Goal: Transaction & Acquisition: Subscribe to service/newsletter

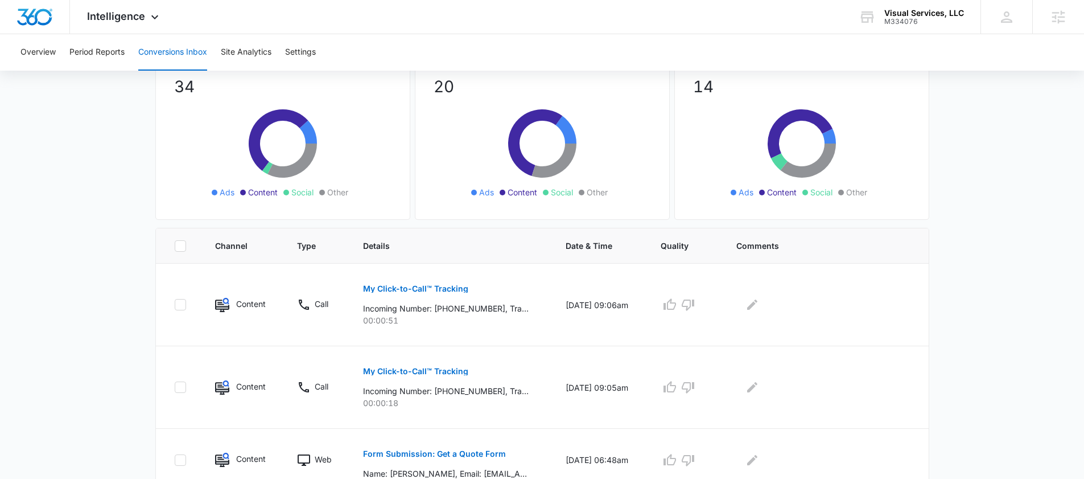
scroll to position [118, 0]
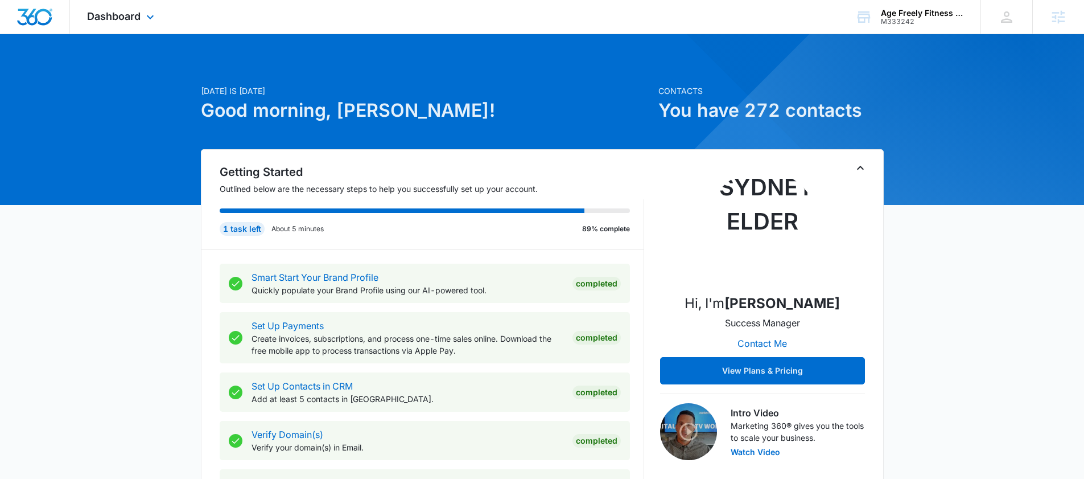
click at [138, 23] on div "Dashboard Apps Reputation Websites Forms CRM Email Social Shop Content Ads Inte…" at bounding box center [122, 17] width 104 height 34
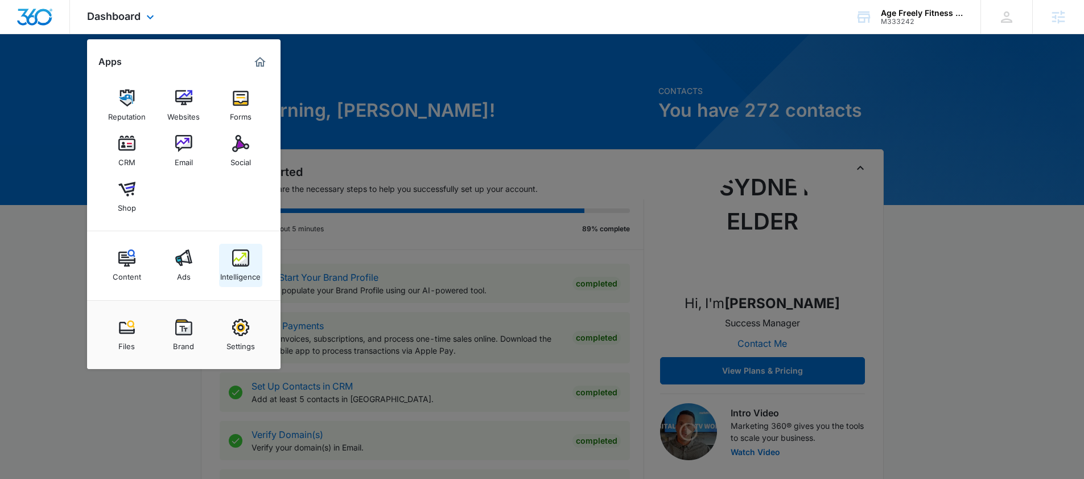
click at [232, 253] on img at bounding box center [240, 257] width 17 height 17
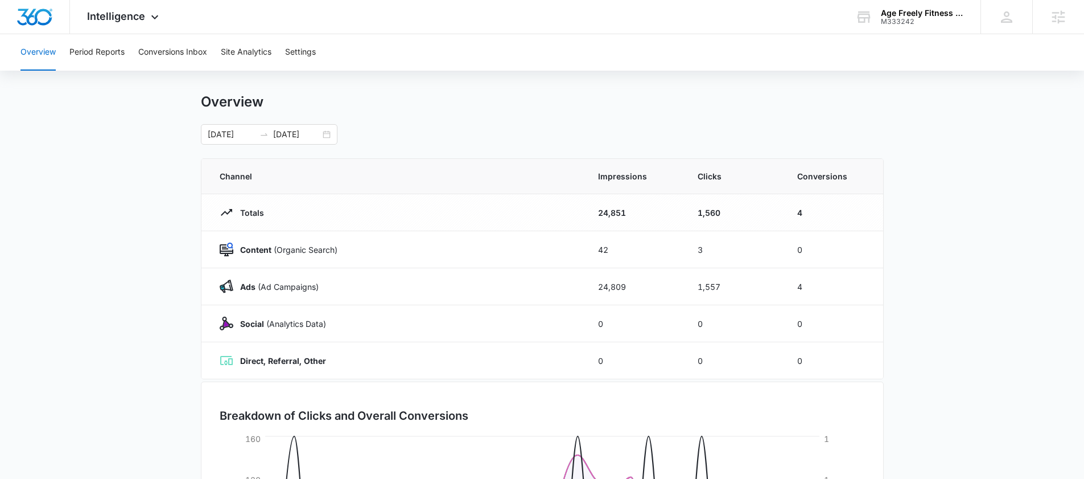
scroll to position [18, 0]
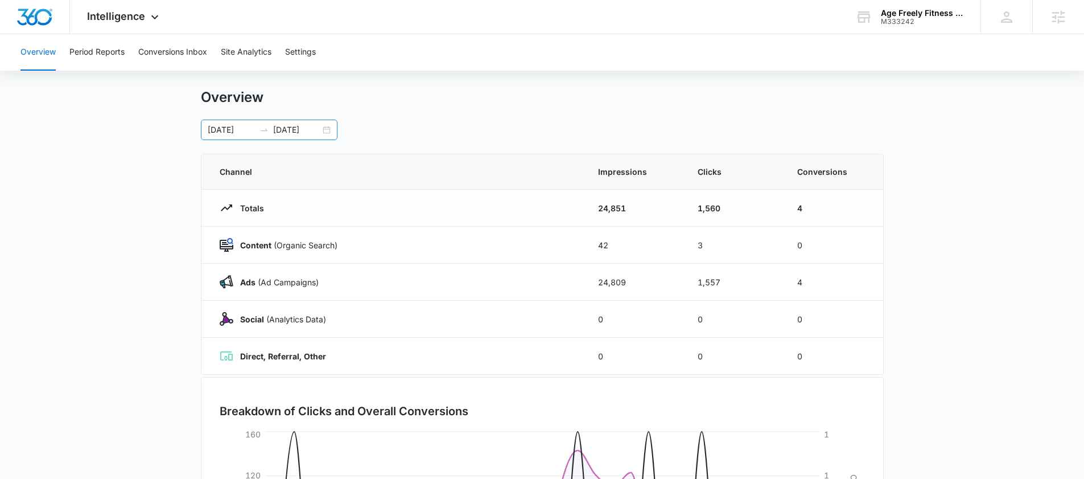
click at [326, 131] on div "09/07/2025 10/07/2025" at bounding box center [269, 130] width 137 height 20
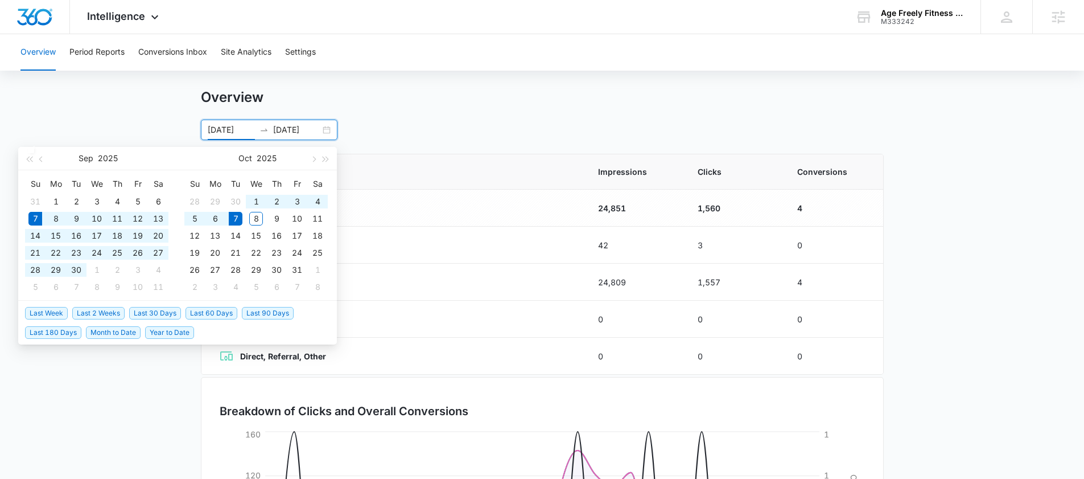
click at [478, 114] on div "Overview 09/07/2025 10/07/2025 Sep 2025 Su Mo Tu We Th Fr Sa 31 1 2 3 4 5 6 7 8…" at bounding box center [542, 114] width 683 height 51
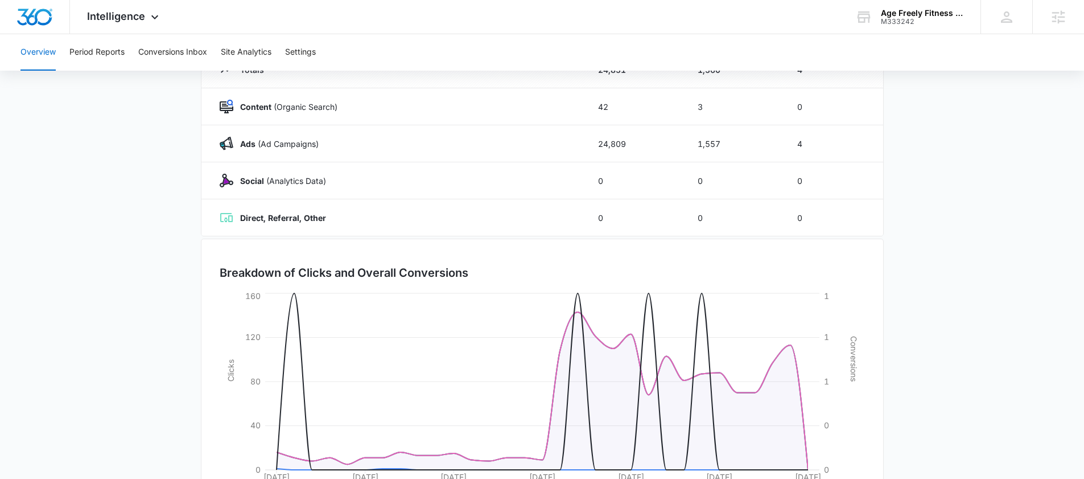
scroll to position [156, 0]
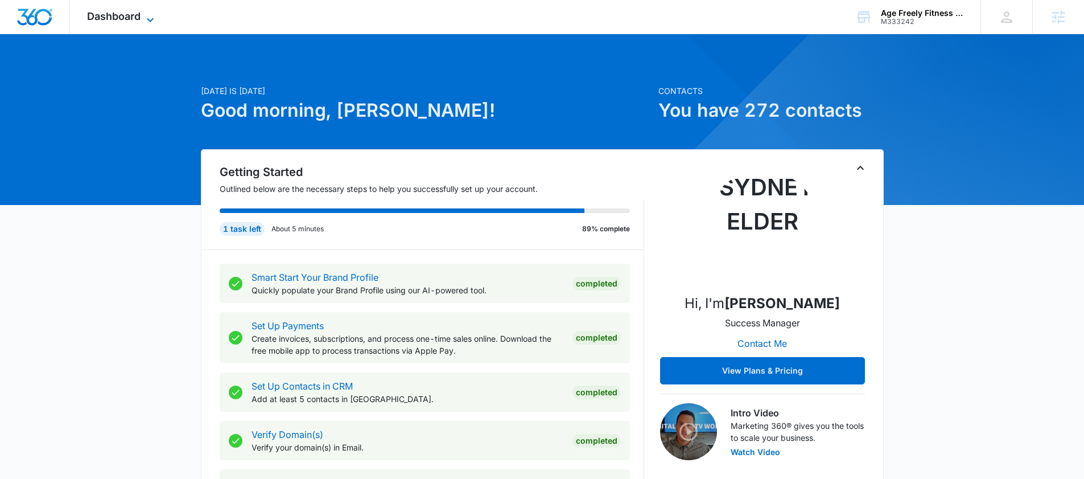
click at [128, 19] on span "Dashboard" at bounding box center [114, 16] width 54 height 12
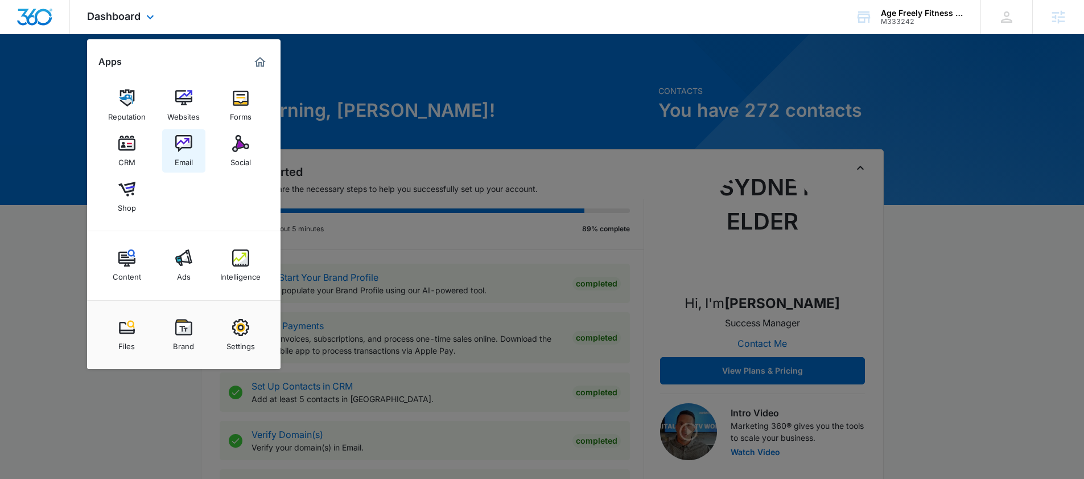
click at [185, 158] on div "Email" at bounding box center [184, 159] width 18 height 15
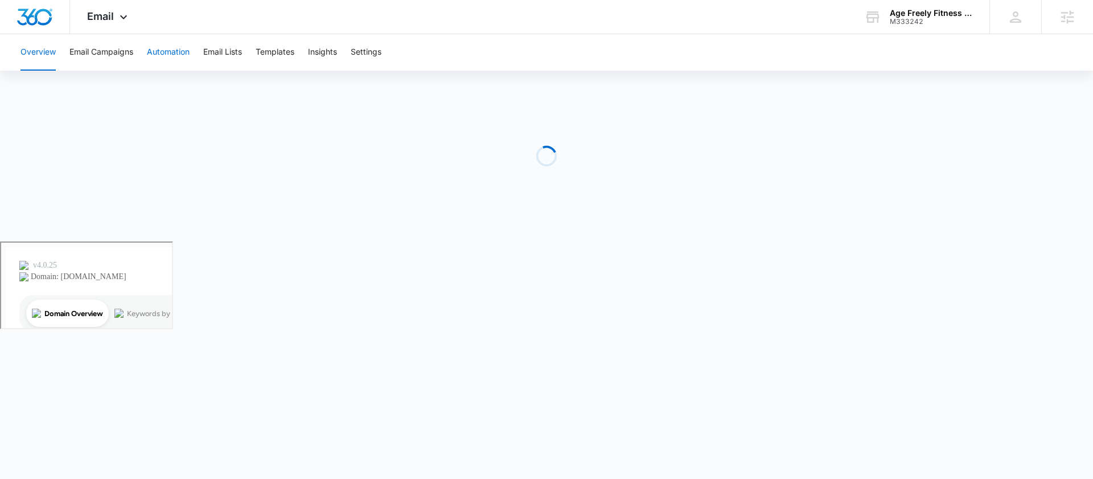
click at [168, 52] on button "Automation" at bounding box center [168, 52] width 43 height 36
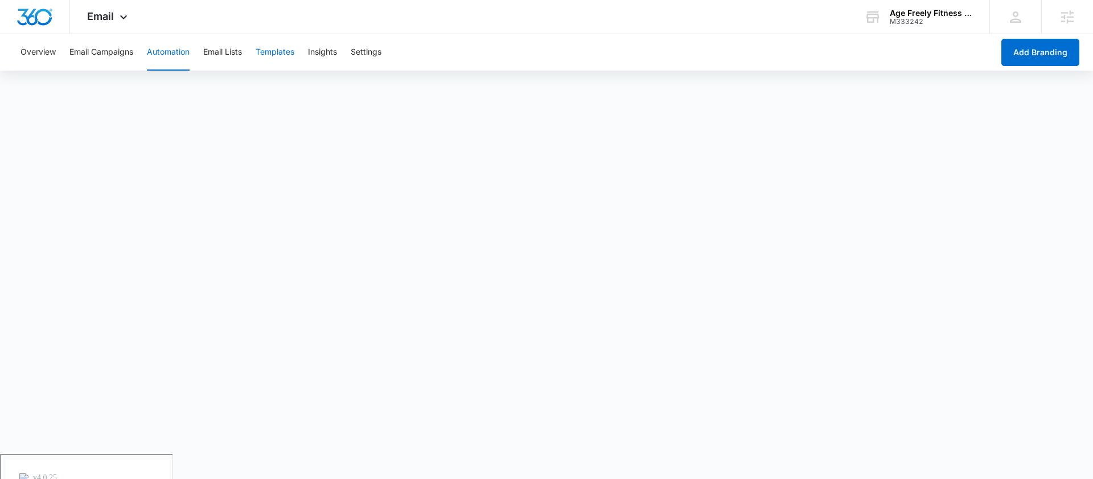
click at [294, 47] on button "Templates" at bounding box center [275, 52] width 39 height 36
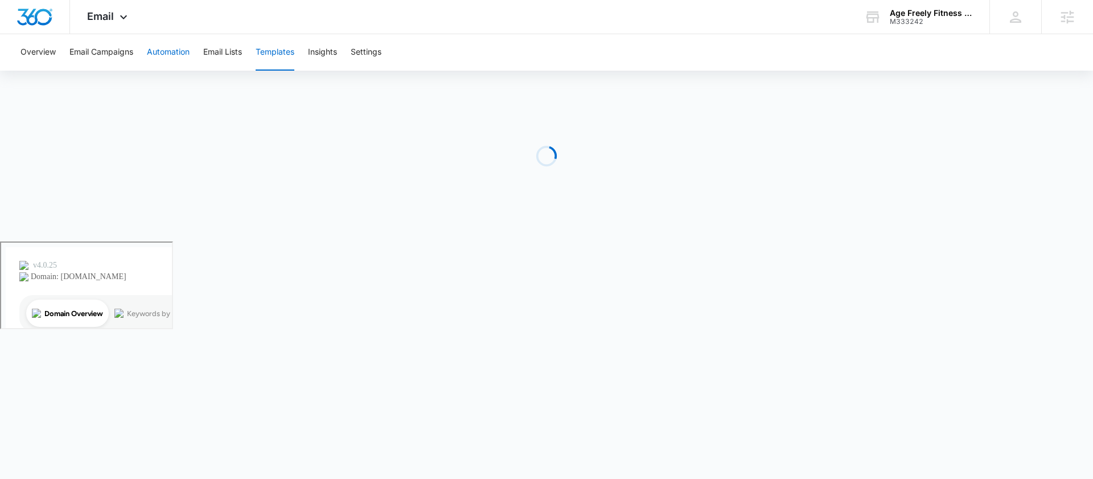
click at [172, 56] on button "Automation" at bounding box center [168, 52] width 43 height 36
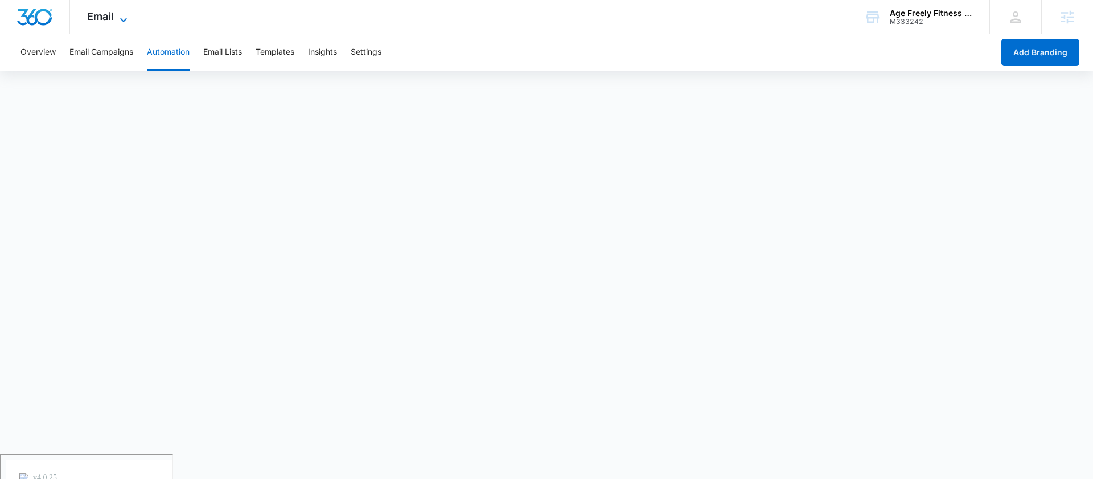
click at [108, 18] on span "Email" at bounding box center [100, 16] width 27 height 12
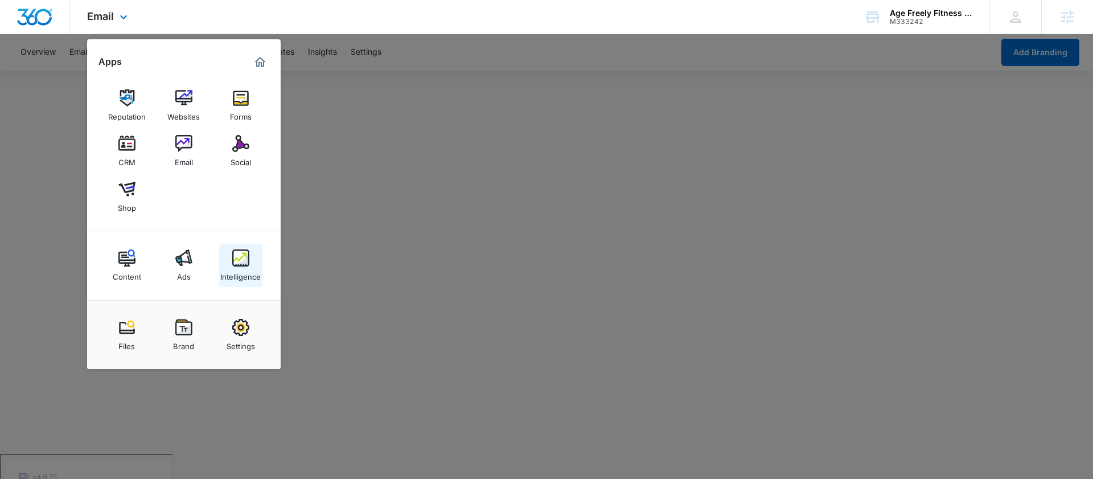
click at [233, 277] on div "Intelligence" at bounding box center [240, 273] width 40 height 15
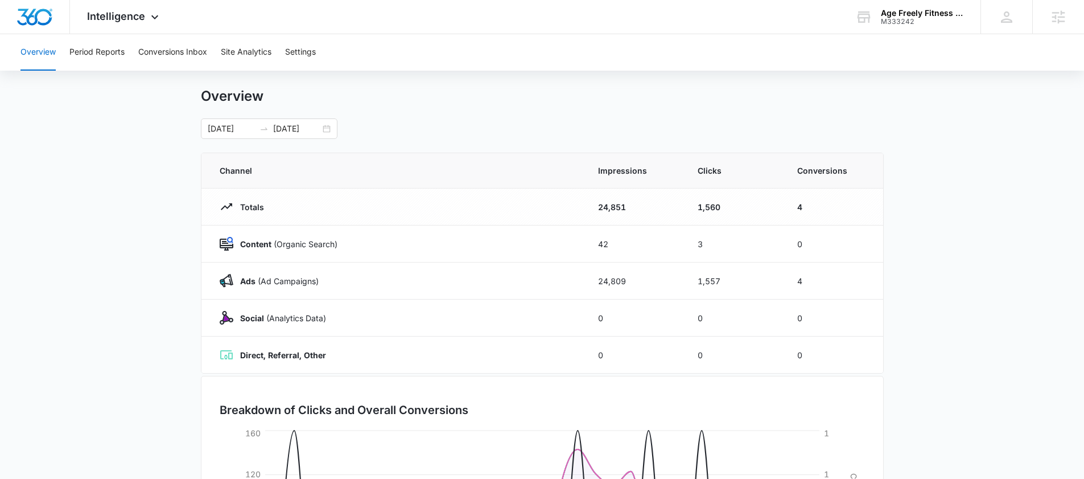
scroll to position [20, 0]
drag, startPoint x: 730, startPoint y: 208, endPoint x: 686, endPoint y: 204, distance: 44.0
click at [686, 205] on td "1,560" at bounding box center [734, 205] width 100 height 37
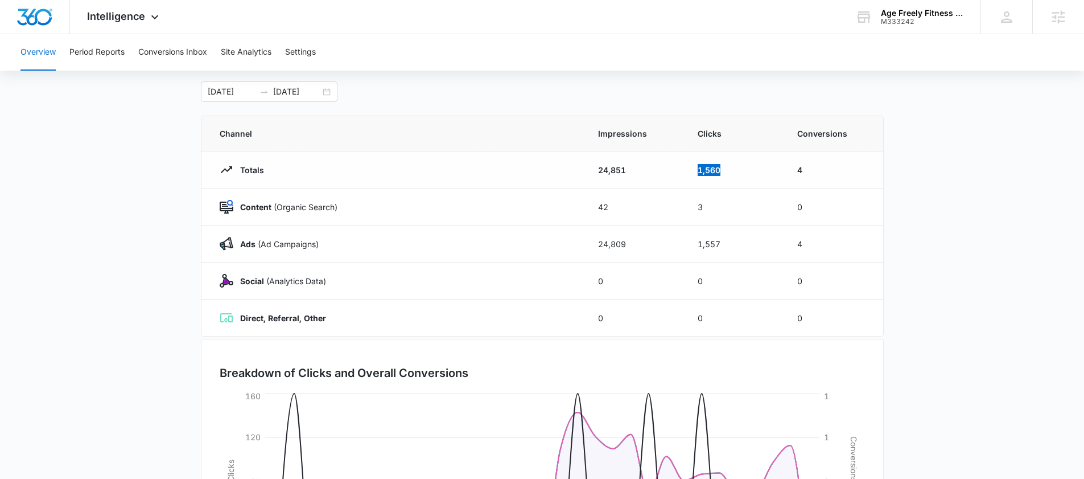
scroll to position [61, 0]
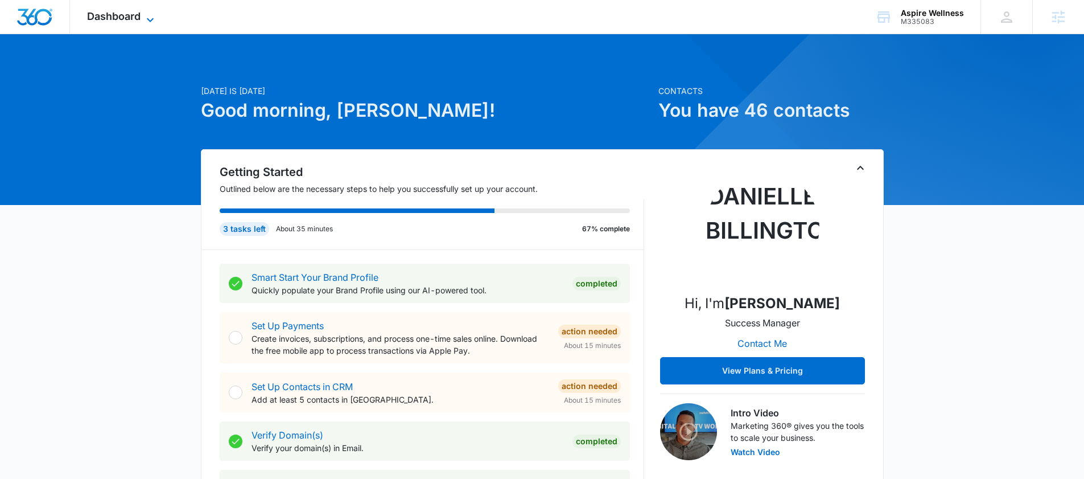
click at [129, 22] on span "Dashboard" at bounding box center [114, 16] width 54 height 12
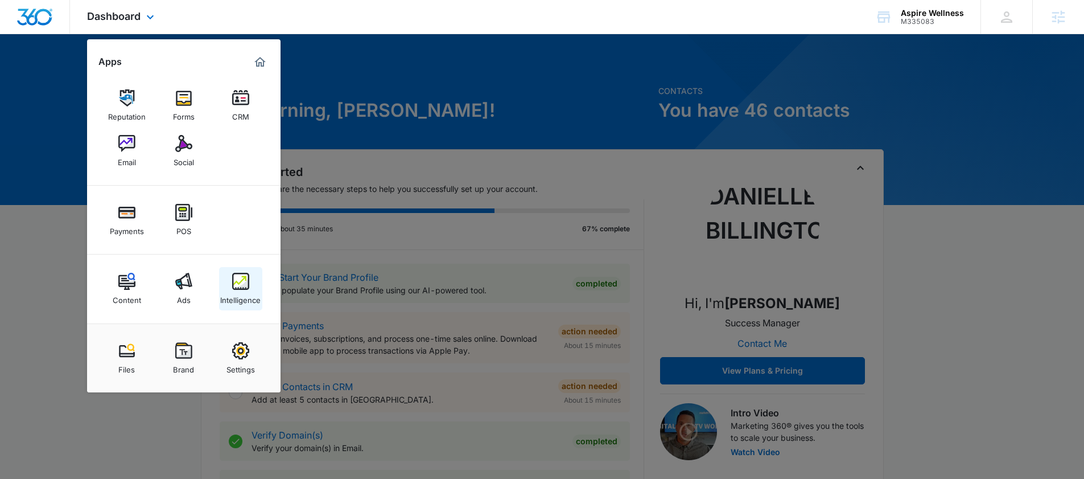
click at [237, 281] on img at bounding box center [240, 281] width 17 height 17
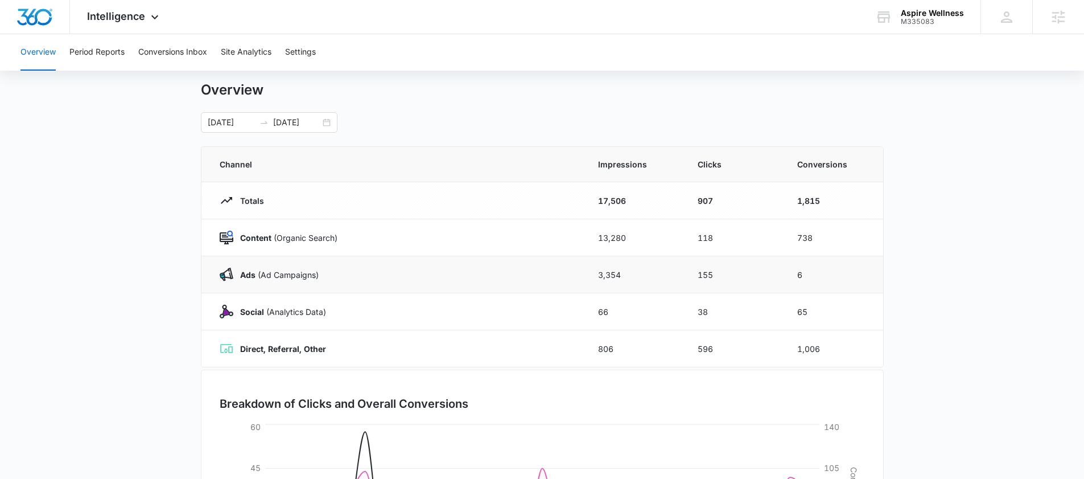
scroll to position [24, 0]
click at [149, 23] on icon at bounding box center [155, 20] width 14 height 14
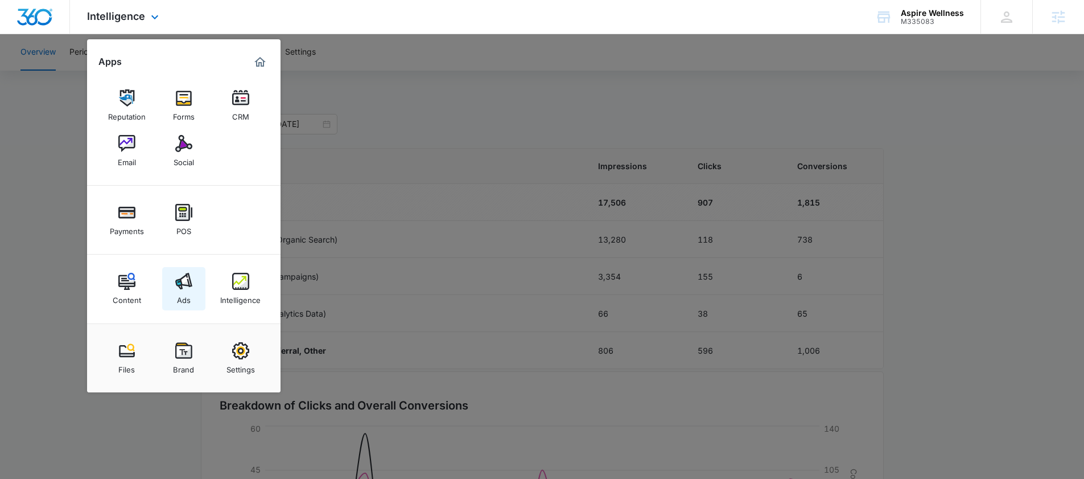
click at [173, 299] on link "Ads" at bounding box center [183, 288] width 43 height 43
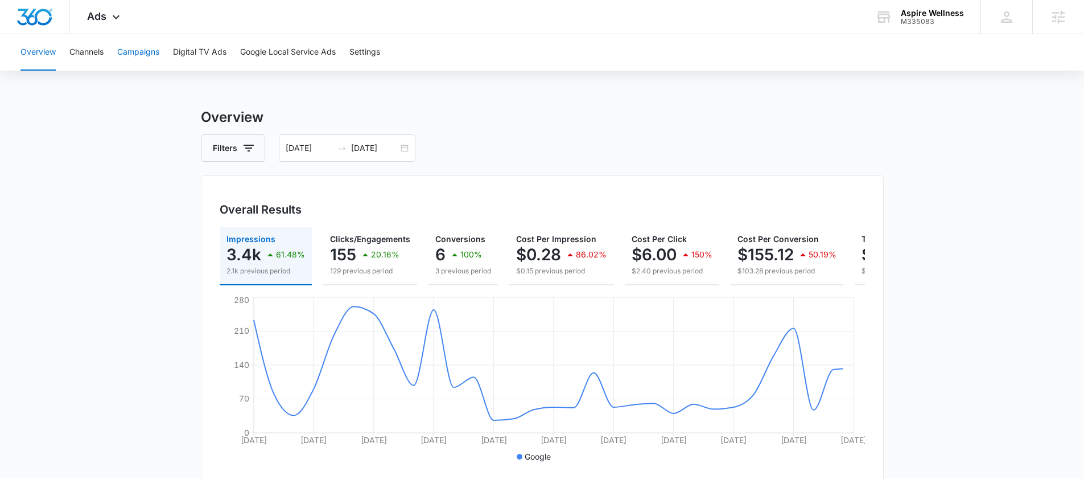
click at [147, 43] on button "Campaigns" at bounding box center [138, 52] width 42 height 36
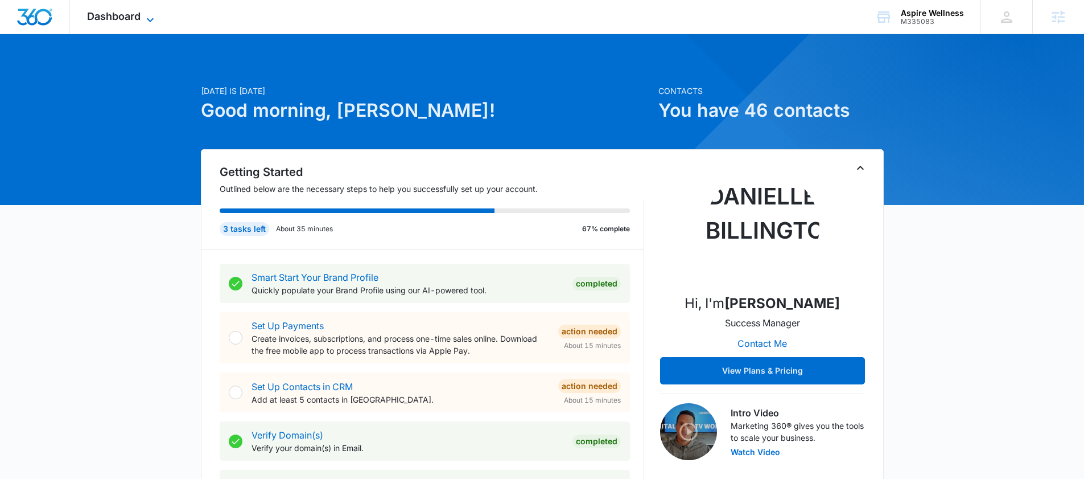
click at [119, 13] on span "Dashboard" at bounding box center [114, 16] width 54 height 12
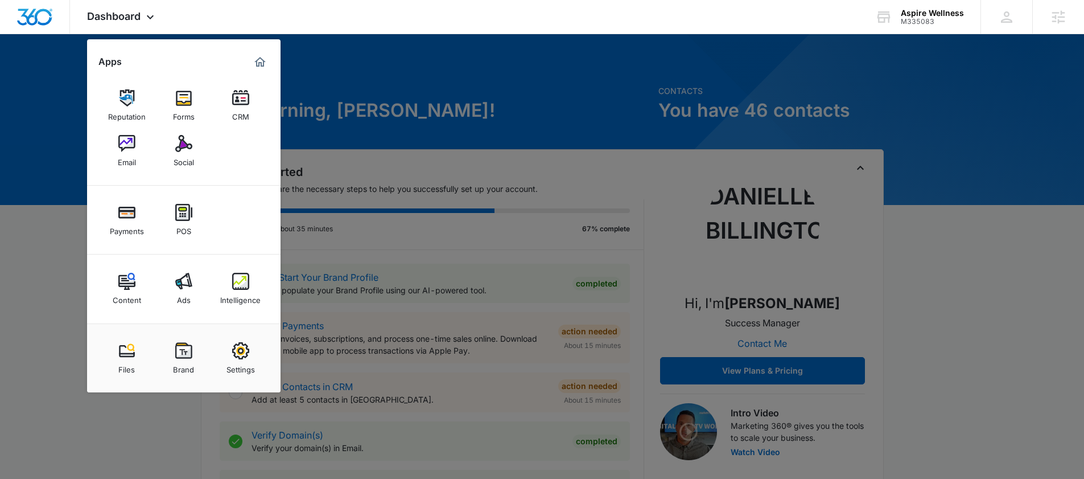
click at [253, 296] on div "Intelligence" at bounding box center [240, 297] width 40 height 15
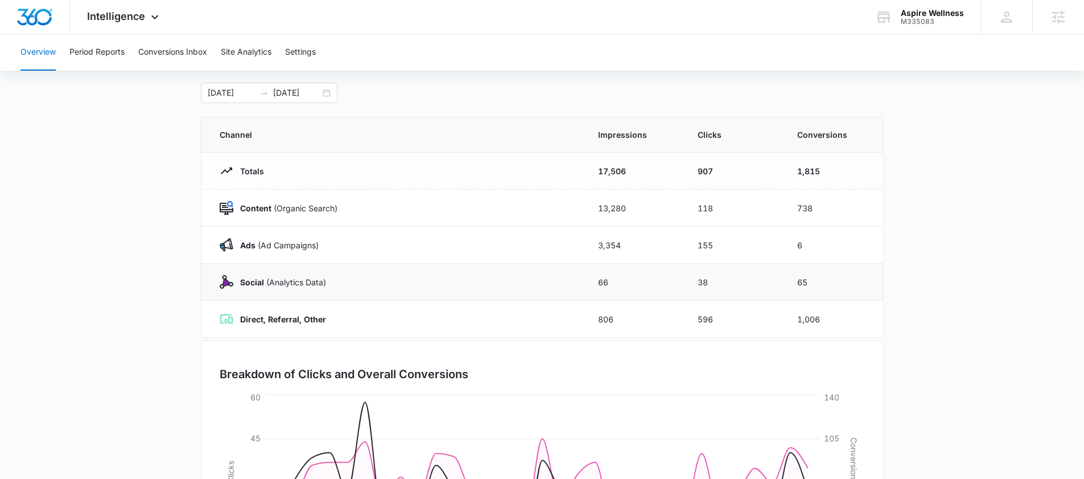
scroll to position [63, 0]
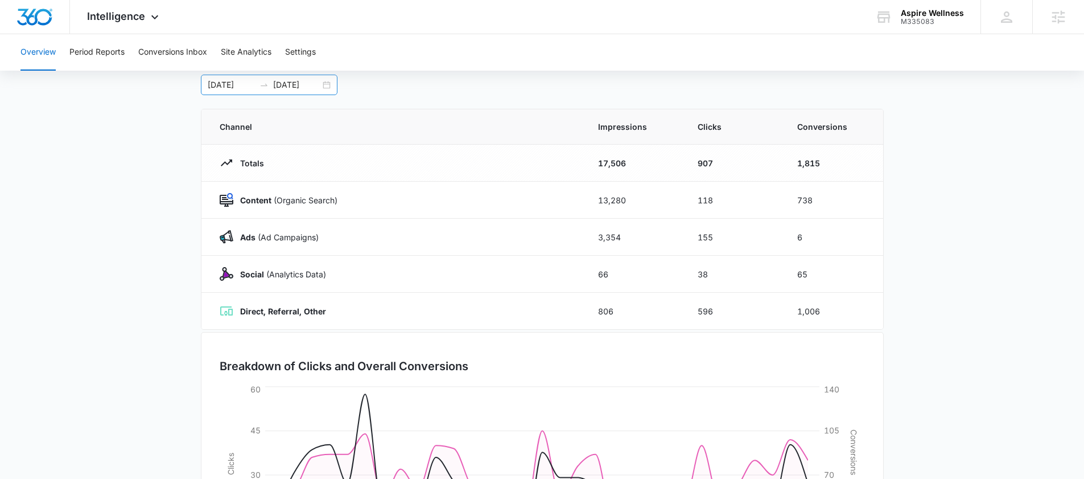
click at [330, 83] on div "09/07/2025 10/07/2025" at bounding box center [269, 85] width 137 height 20
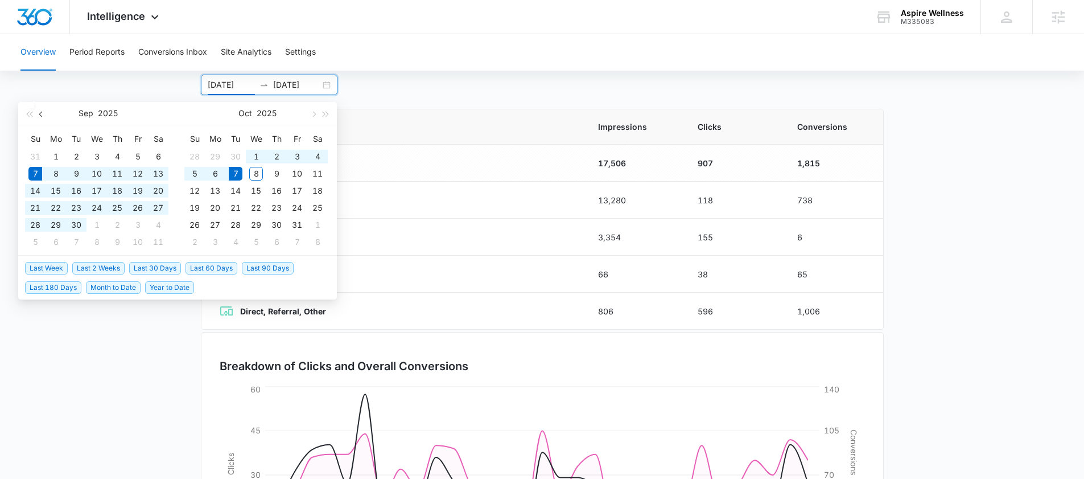
click at [36, 117] on button "button" at bounding box center [41, 113] width 13 height 23
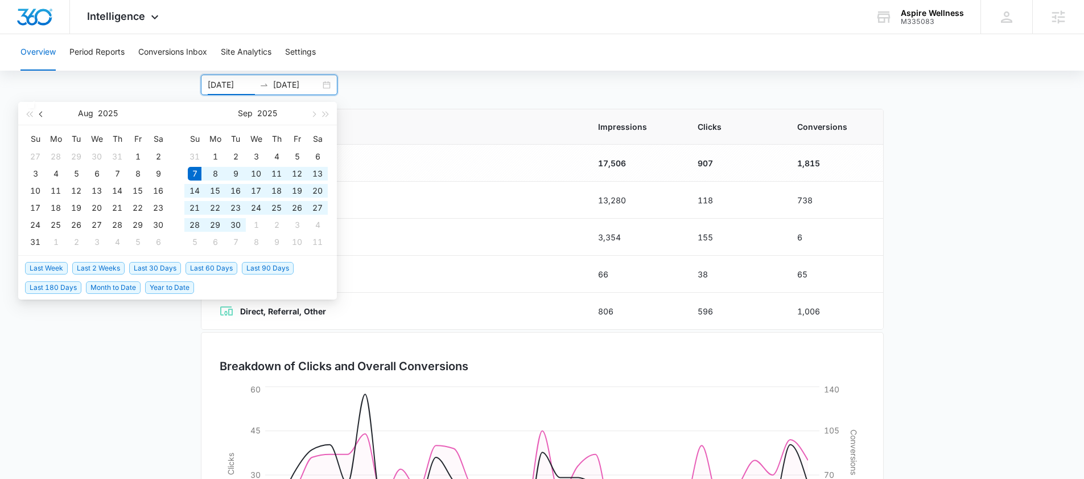
click at [36, 117] on button "button" at bounding box center [41, 113] width 13 height 23
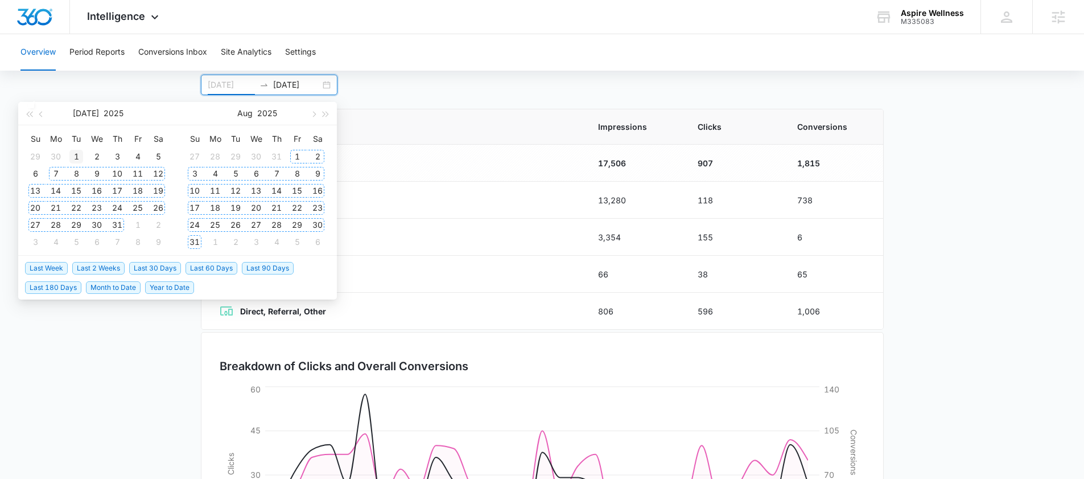
type input "07/01/2025"
click at [77, 158] on div "1" at bounding box center [76, 157] width 14 height 14
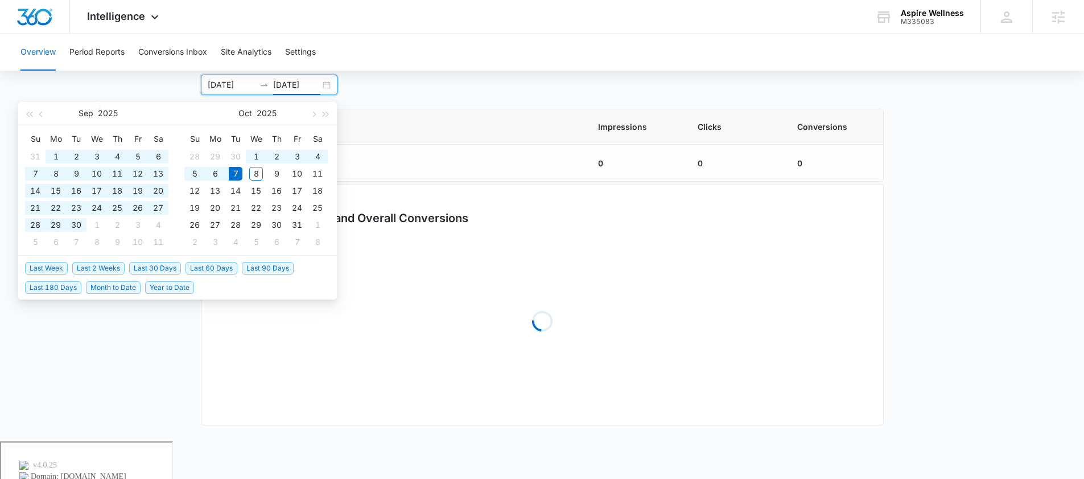
scroll to position [26, 0]
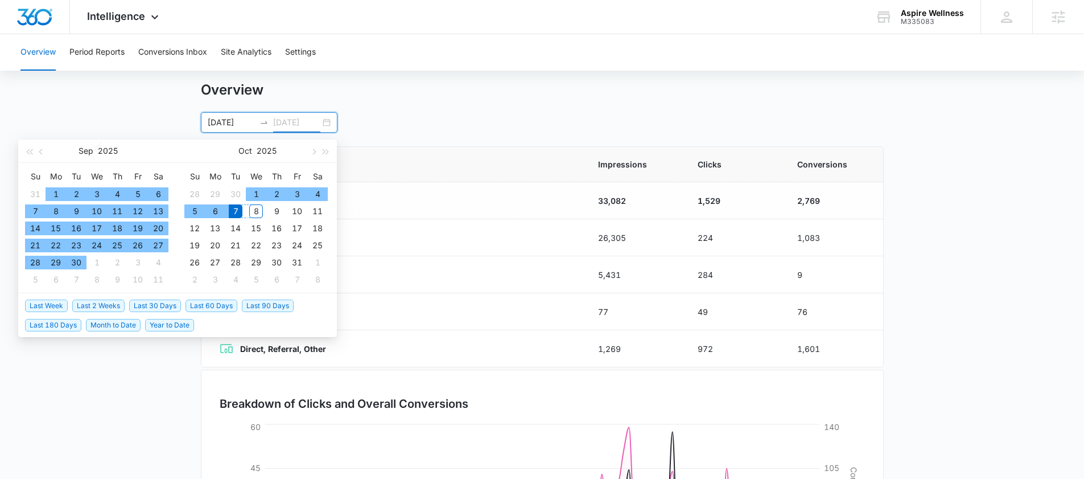
type input "10/07/2025"
click at [240, 212] on div "7" at bounding box center [236, 211] width 14 height 14
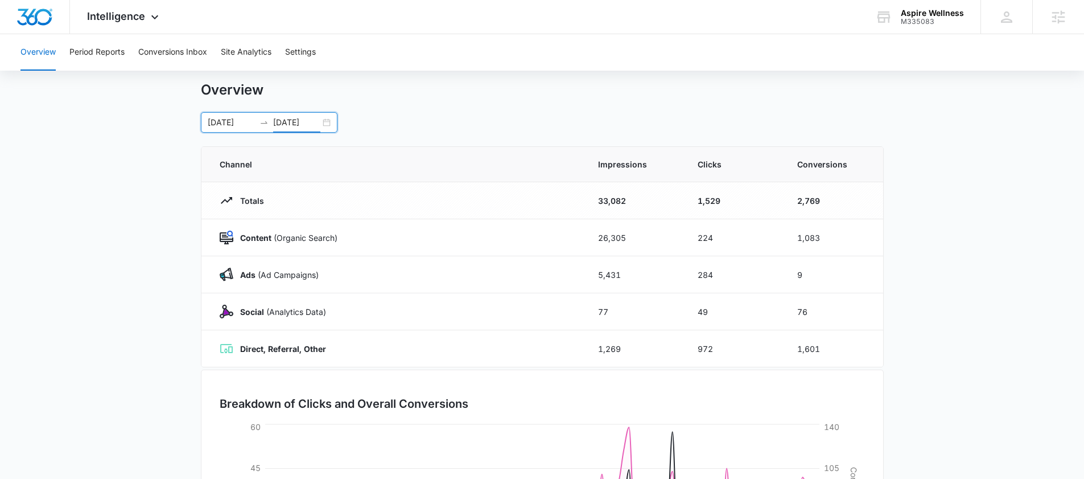
click at [982, 271] on main "Overview 07/01/2025 10/07/2025 Sep 2025 Su Mo Tu We Th Fr Sa 31 1 2 3 4 5 6 7 8…" at bounding box center [542, 380] width 1084 height 598
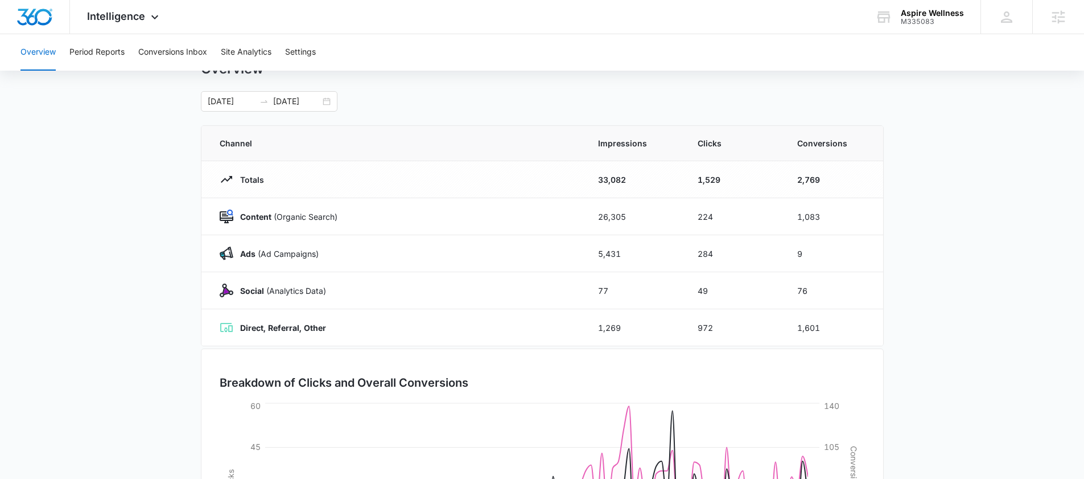
scroll to position [48, 0]
click at [121, 7] on div "Intelligence Apps Reputation Forms CRM Email Social Payments POS Content Ads In…" at bounding box center [124, 17] width 109 height 34
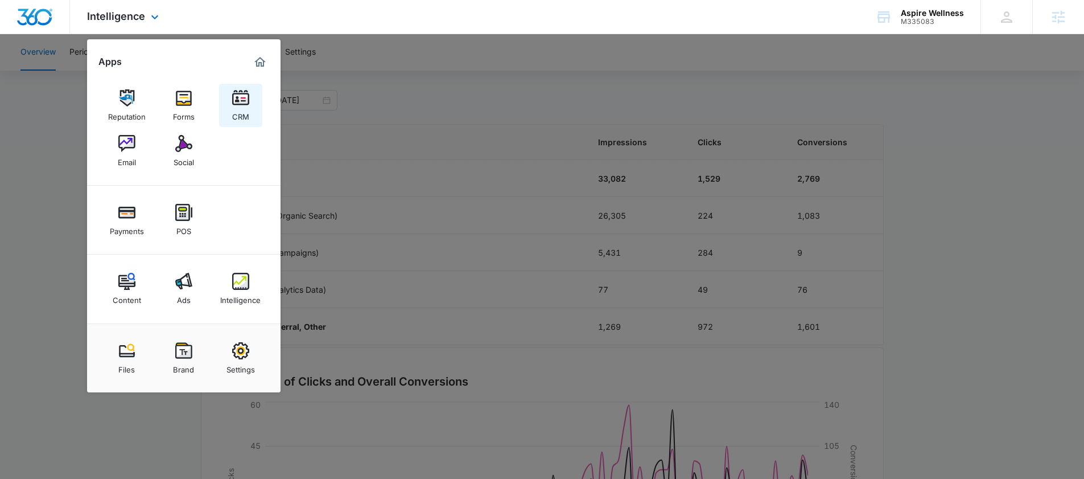
click at [256, 94] on link "CRM" at bounding box center [240, 105] width 43 height 43
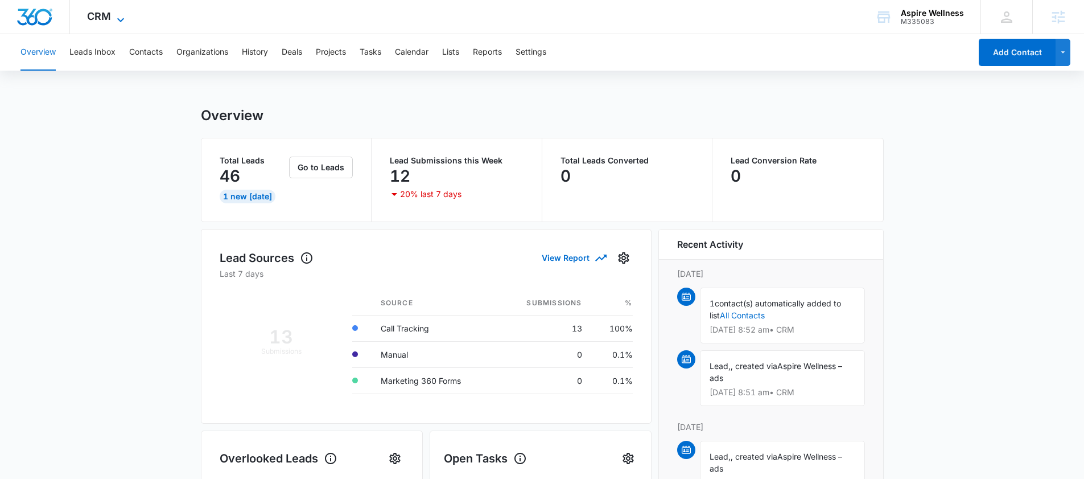
click at [109, 14] on span "CRM" at bounding box center [99, 16] width 24 height 12
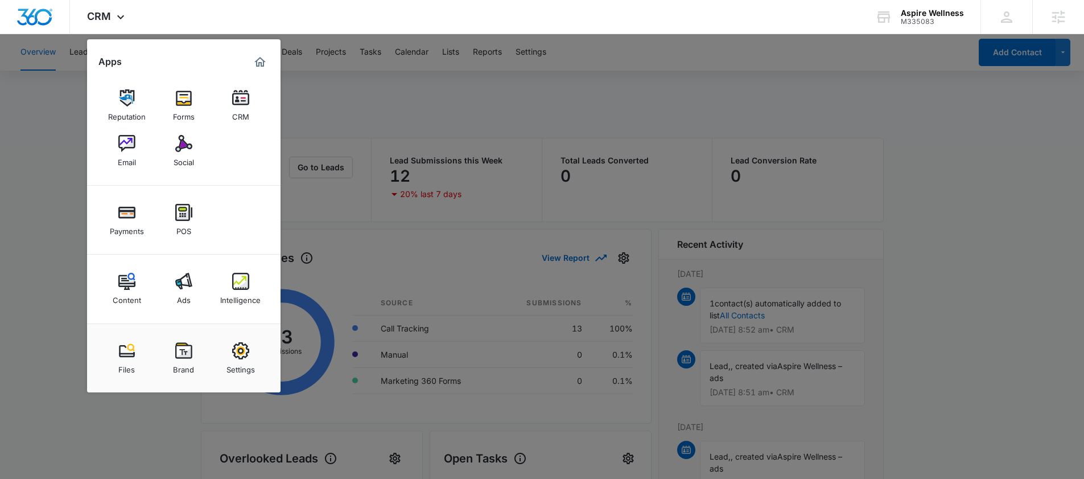
click at [80, 270] on div at bounding box center [542, 239] width 1084 height 479
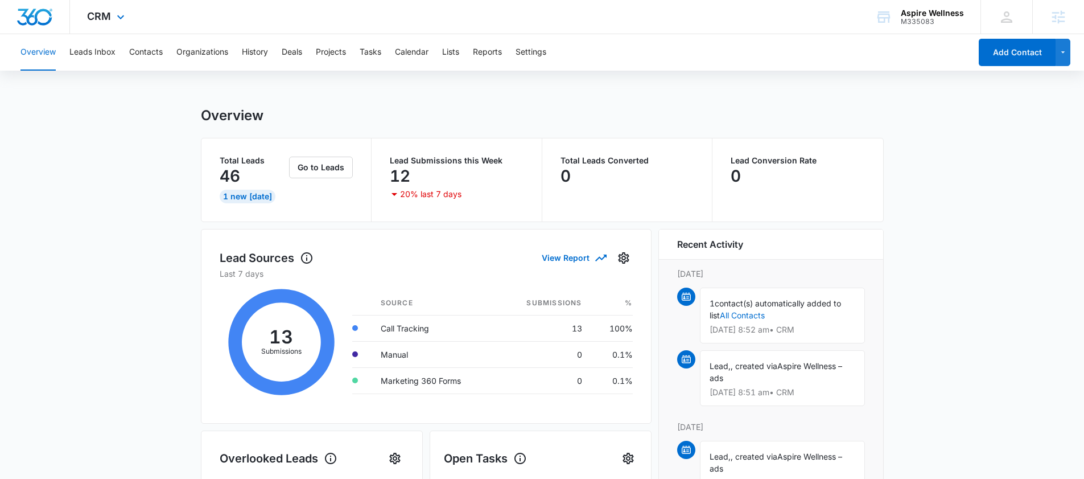
click at [49, 20] on img "Dashboard" at bounding box center [35, 17] width 36 height 17
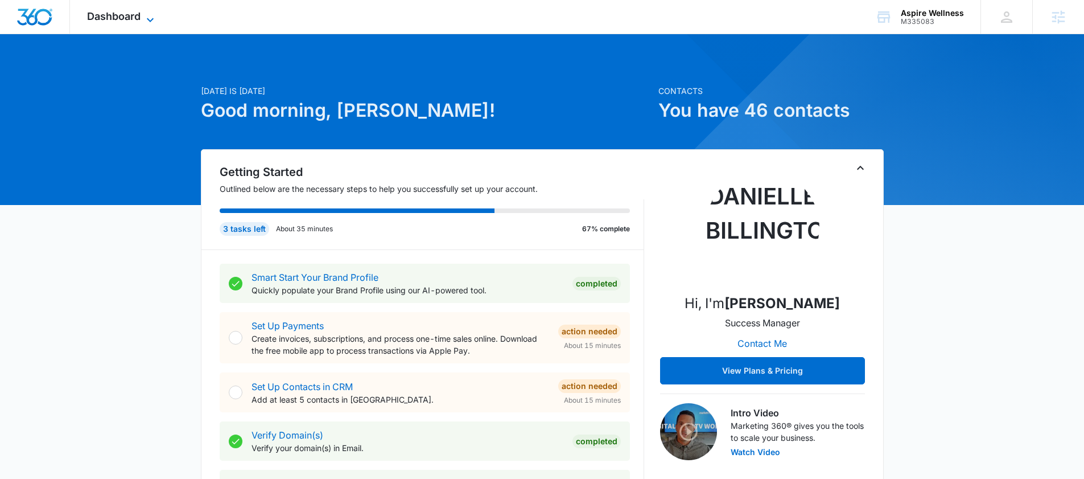
click at [130, 13] on span "Dashboard" at bounding box center [114, 16] width 54 height 12
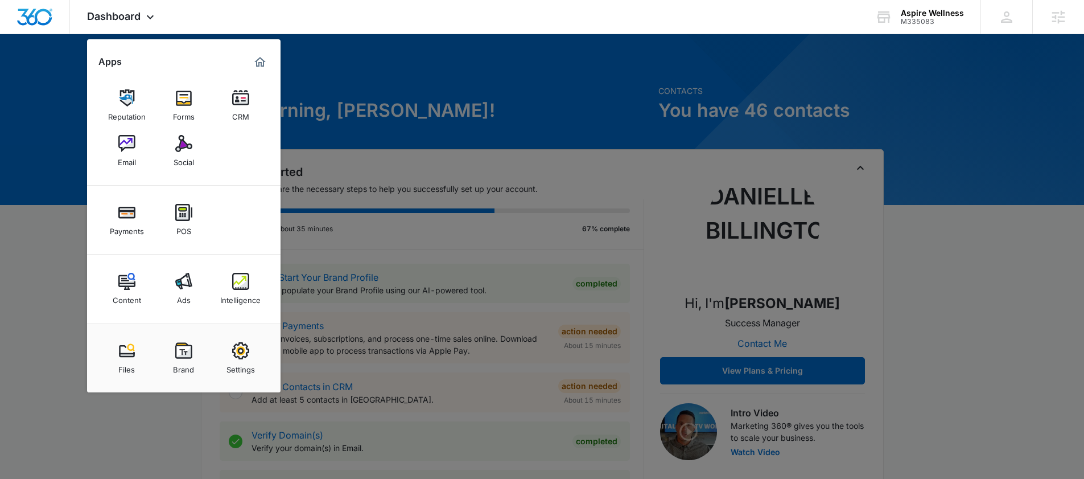
click at [506, 68] on div at bounding box center [542, 239] width 1084 height 479
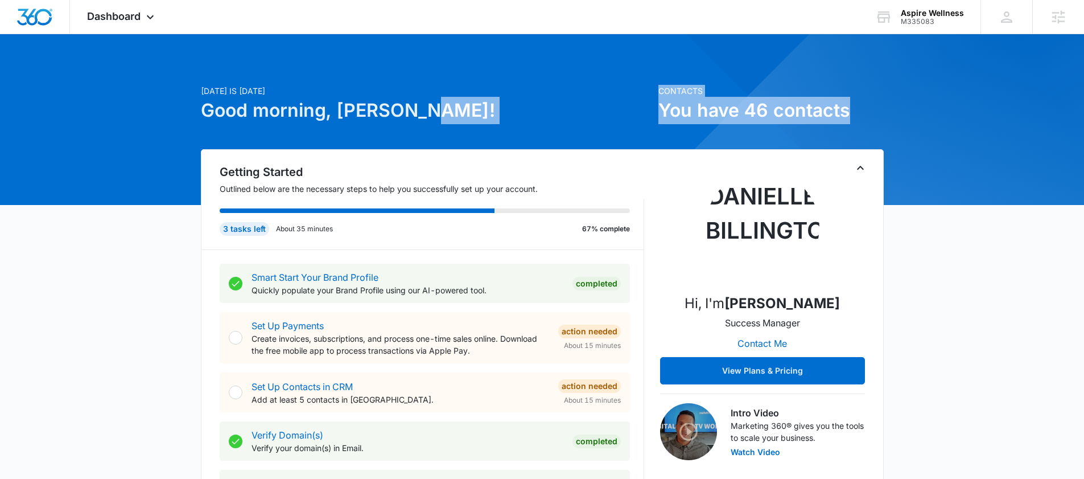
drag, startPoint x: 878, startPoint y: 116, endPoint x: 600, endPoint y: 109, distance: 277.9
click at [600, 109] on div "Today is Wednesday, October 8th Good morning, Danielle! Contacts You have 46 co…" at bounding box center [542, 117] width 683 height 64
click at [794, 131] on div "Contacts You have 46 contacts" at bounding box center [771, 117] width 225 height 64
drag, startPoint x: 878, startPoint y: 117, endPoint x: 657, endPoint y: 111, distance: 221.5
click at [657, 111] on div "Today is Wednesday, October 8th Good morning, Danielle! Contacts You have 46 co…" at bounding box center [542, 117] width 683 height 64
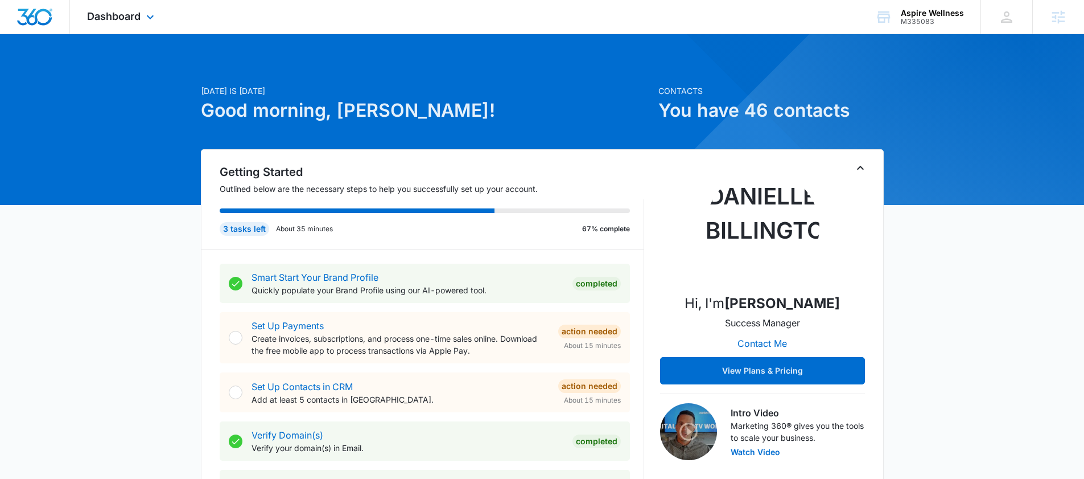
click at [106, 22] on div "Dashboard Apps Reputation Forms CRM Email Social Payments POS Content Ads Intel…" at bounding box center [122, 17] width 104 height 34
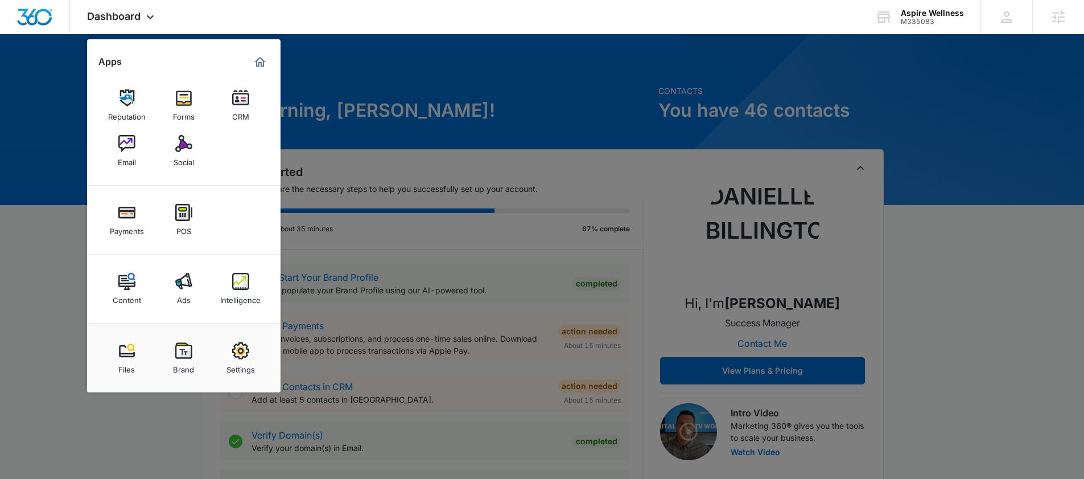
click at [655, 122] on div at bounding box center [542, 239] width 1084 height 479
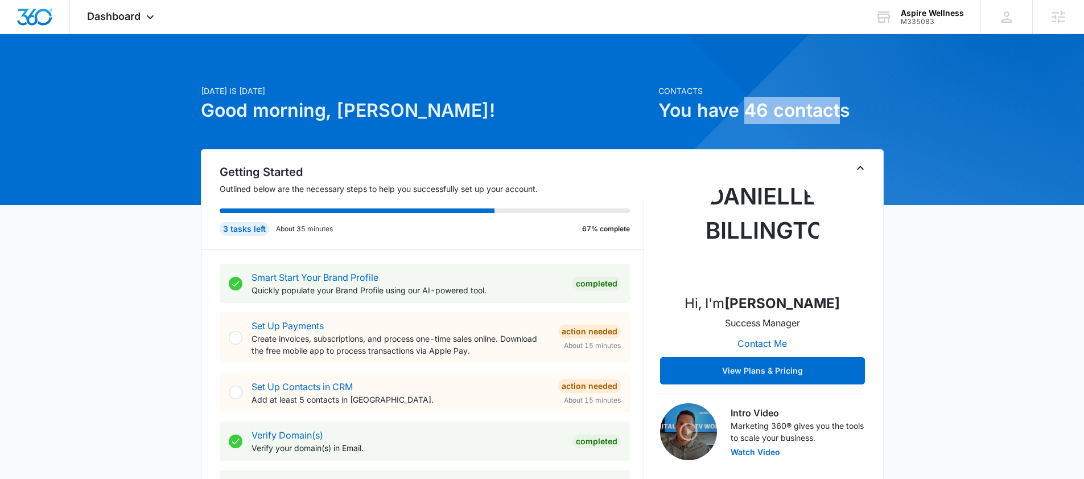
drag, startPoint x: 748, startPoint y: 108, endPoint x: 837, endPoint y: 106, distance: 88.8
click at [838, 106] on h1 "You have 46 contacts" at bounding box center [771, 110] width 225 height 27
click at [103, 17] on span "Dashboard" at bounding box center [114, 16] width 54 height 12
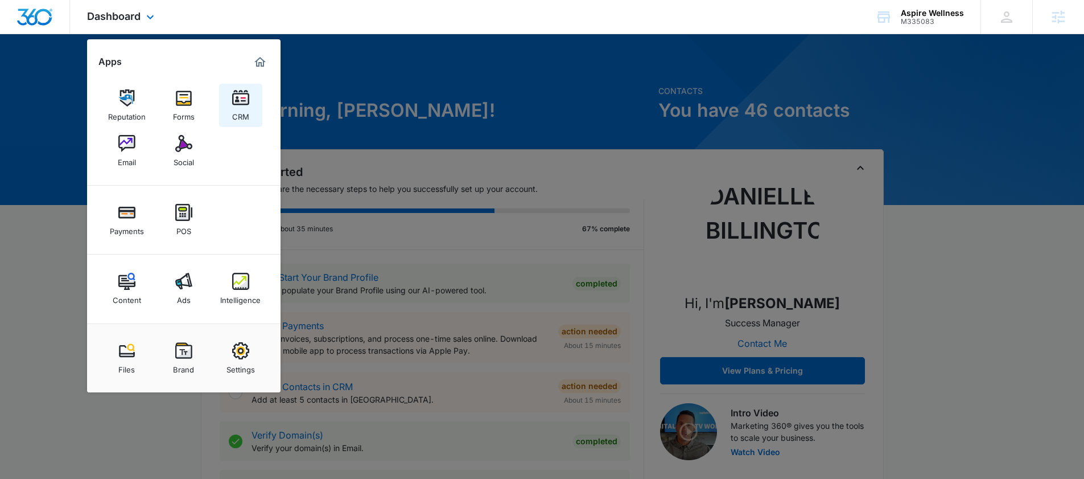
click at [238, 85] on link "CRM" at bounding box center [240, 105] width 43 height 43
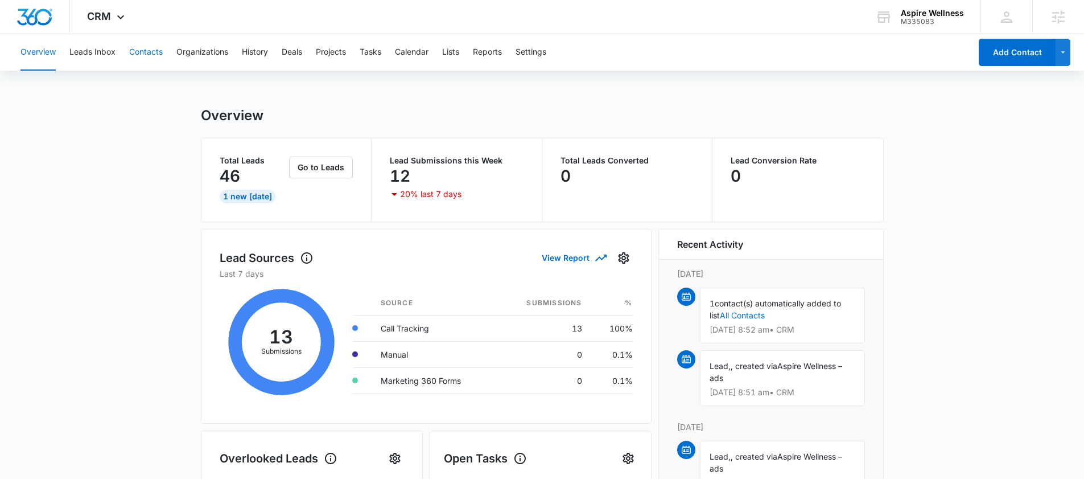
click at [148, 40] on button "Contacts" at bounding box center [146, 52] width 34 height 36
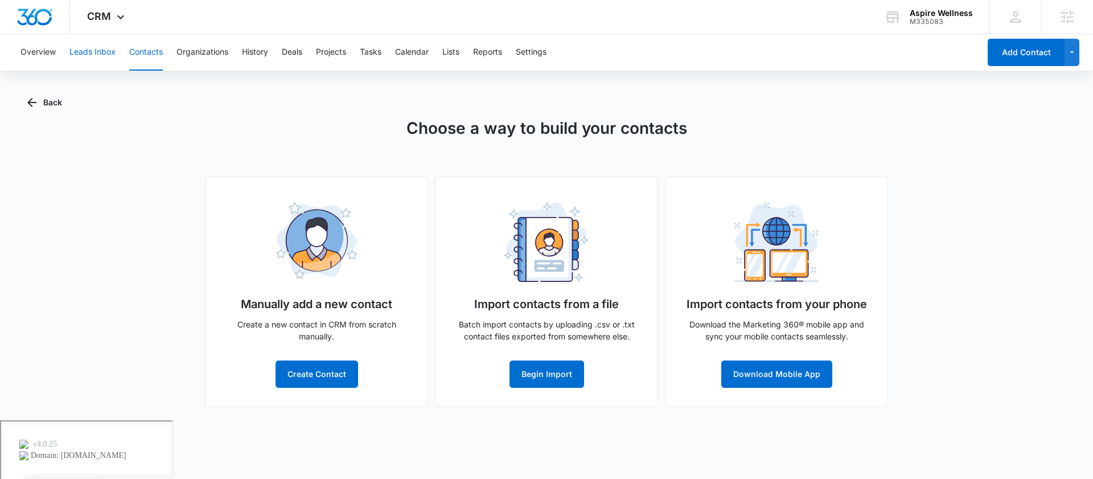
click at [105, 48] on button "Leads Inbox" at bounding box center [92, 52] width 46 height 36
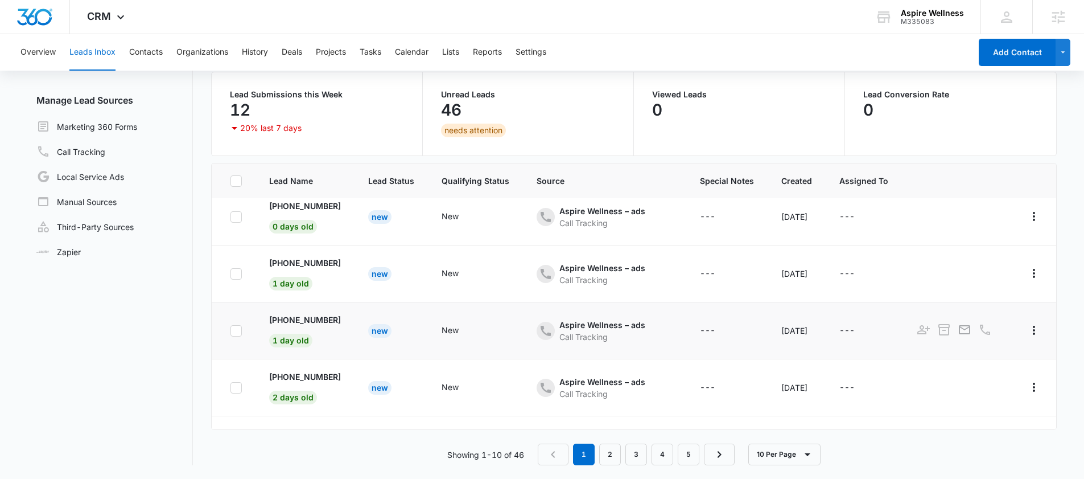
scroll to position [13, 0]
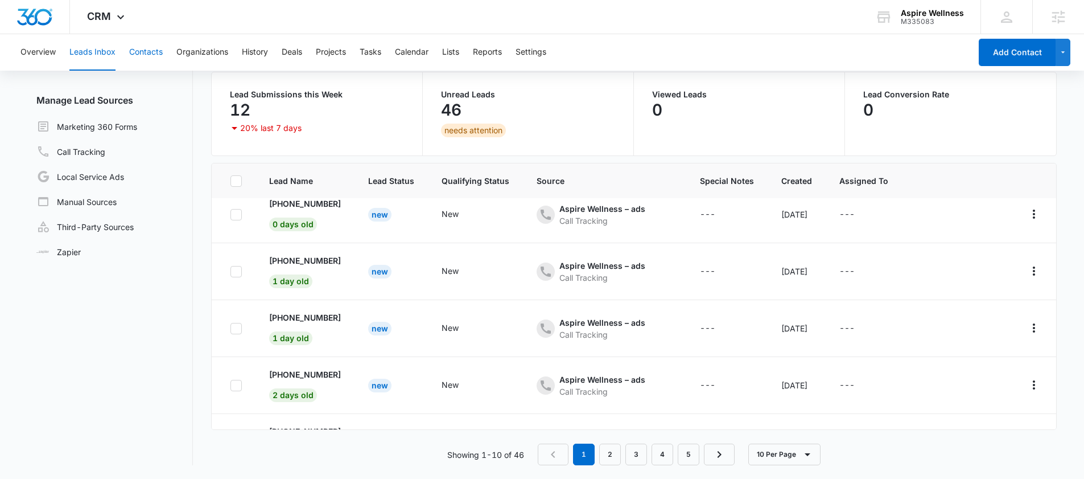
click at [135, 58] on button "Contacts" at bounding box center [146, 52] width 34 height 36
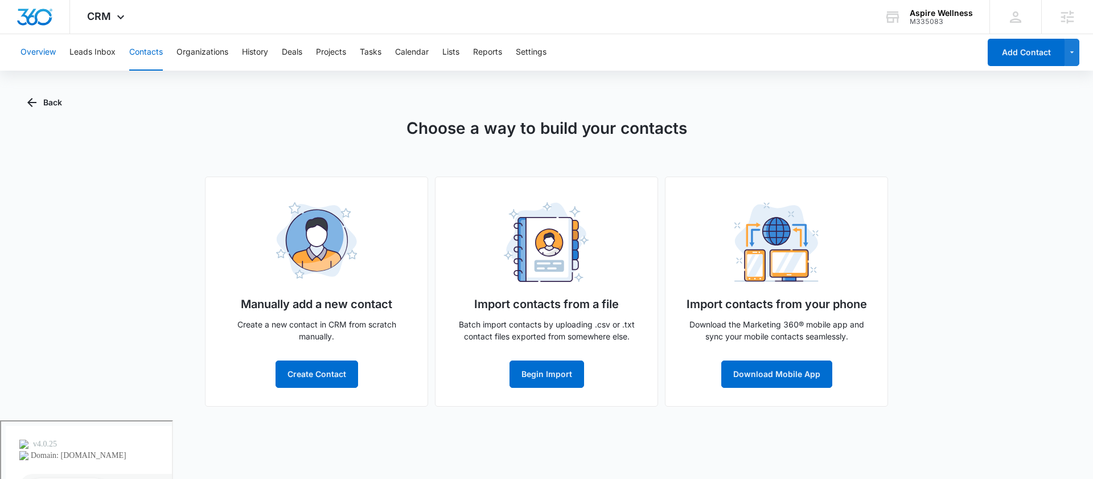
click at [47, 46] on button "Overview" at bounding box center [37, 52] width 35 height 36
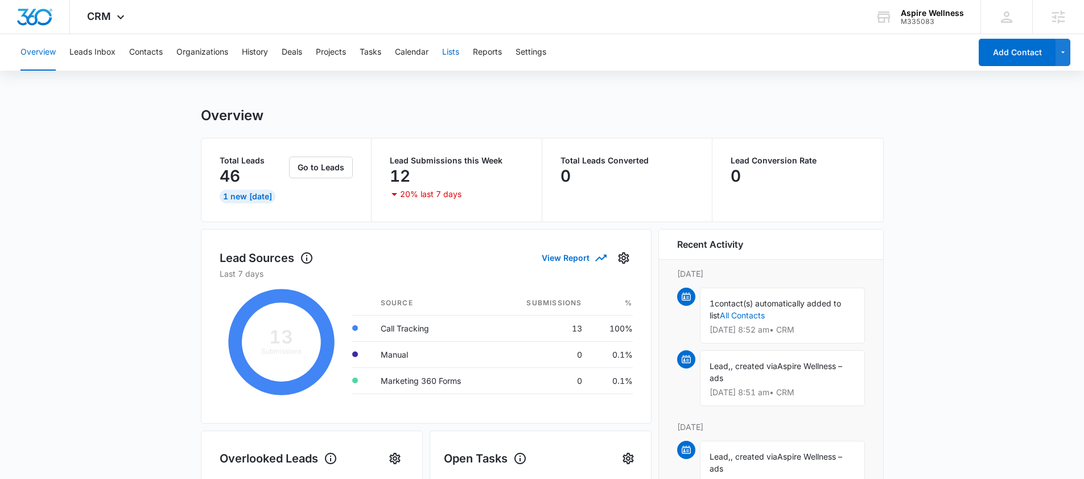
click at [446, 64] on button "Lists" at bounding box center [450, 52] width 17 height 36
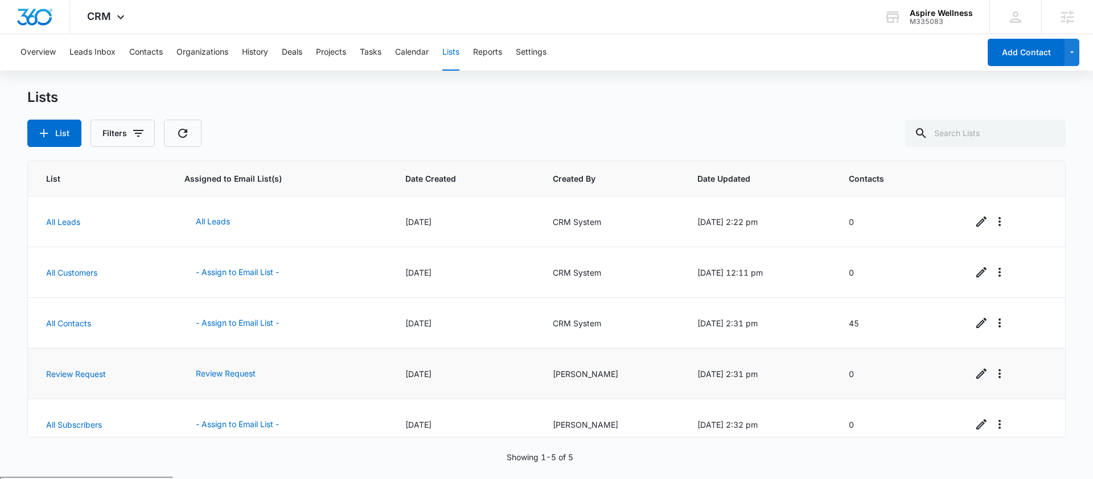
scroll to position [13, 0]
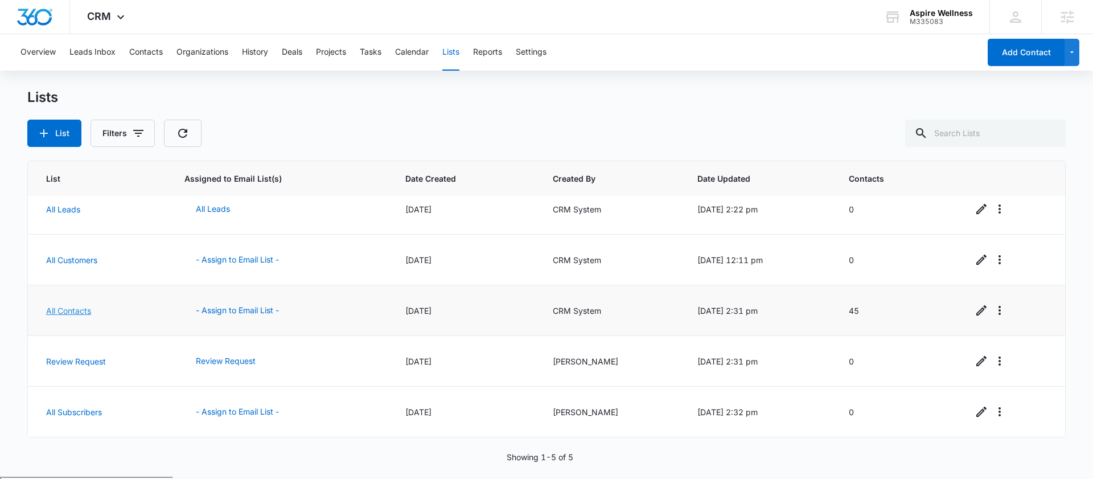
click at [65, 312] on link "All Contacts" at bounding box center [68, 311] width 45 height 10
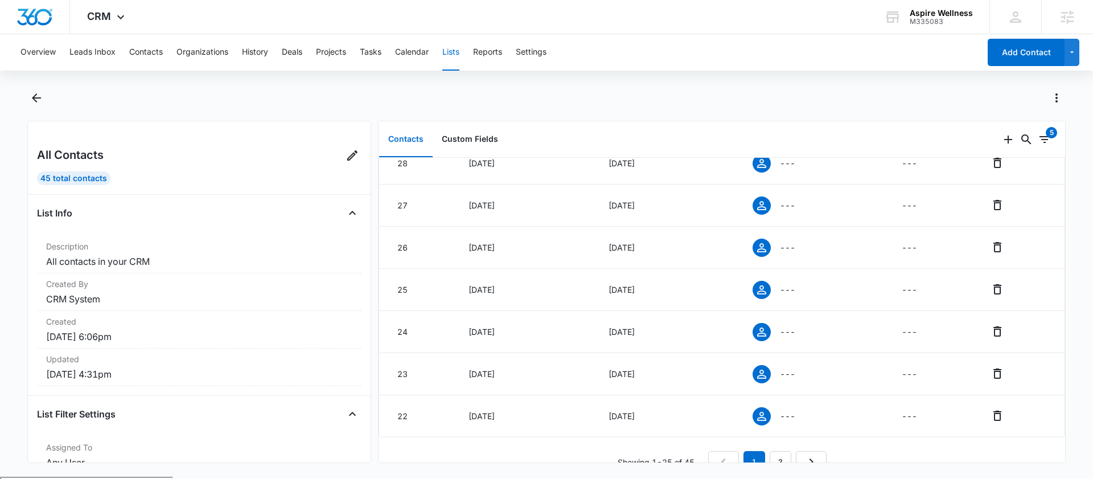
scroll to position [837, 0]
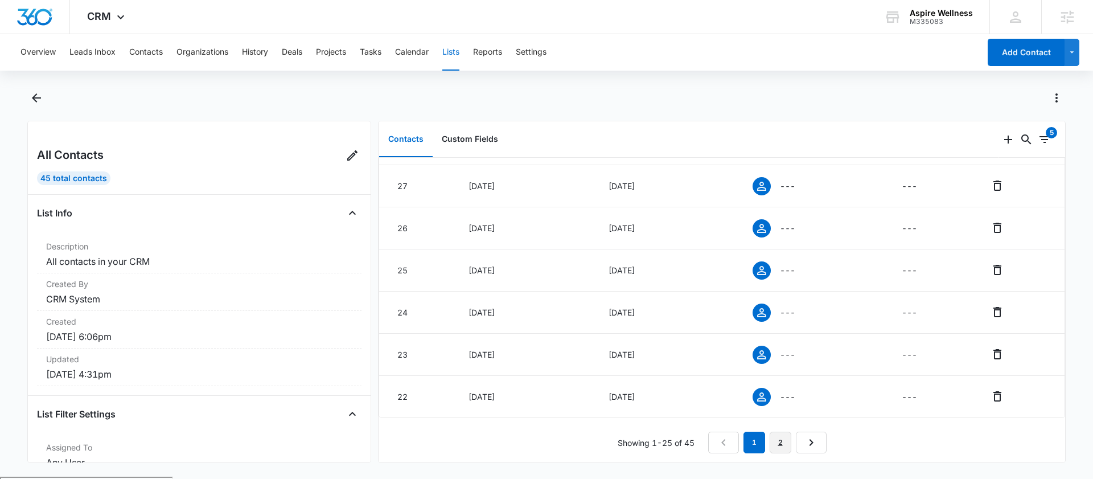
click at [775, 434] on link "2" at bounding box center [781, 442] width 22 height 22
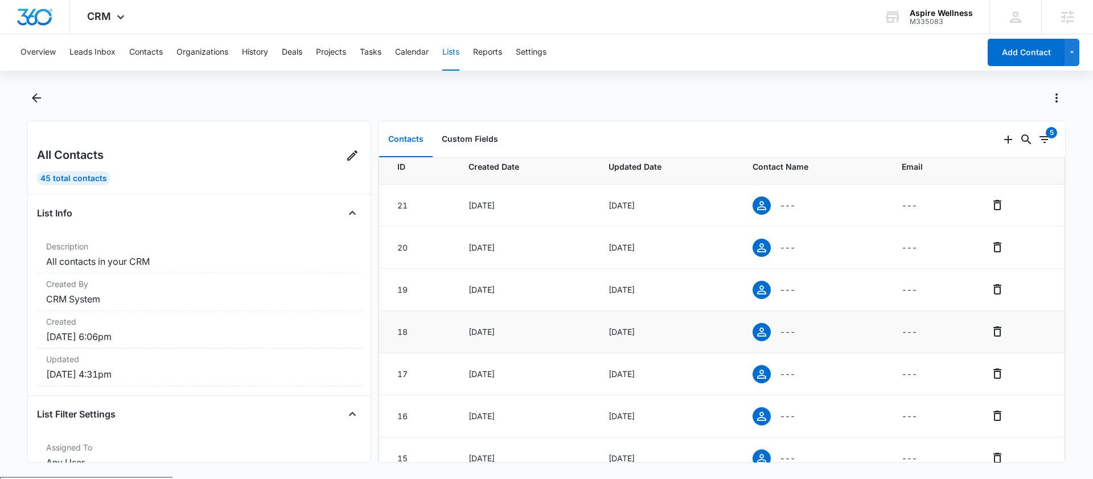
scroll to position [0, 0]
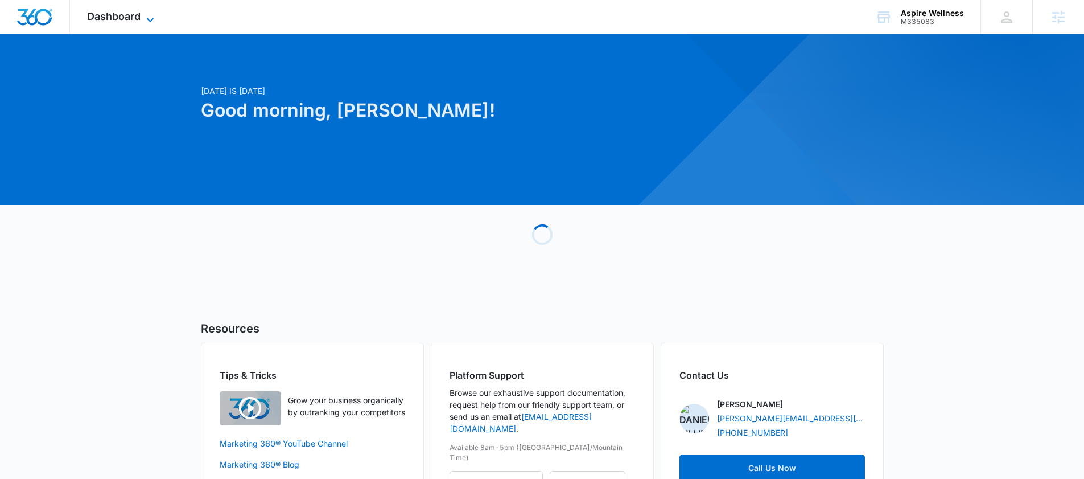
click at [140, 20] on span "Dashboard" at bounding box center [114, 16] width 54 height 12
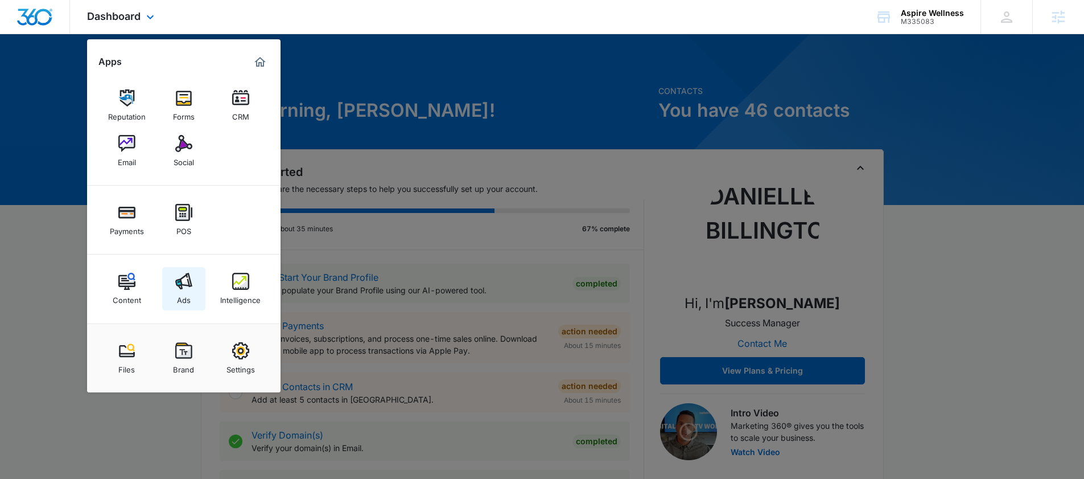
click at [188, 299] on div "Ads" at bounding box center [184, 297] width 14 height 15
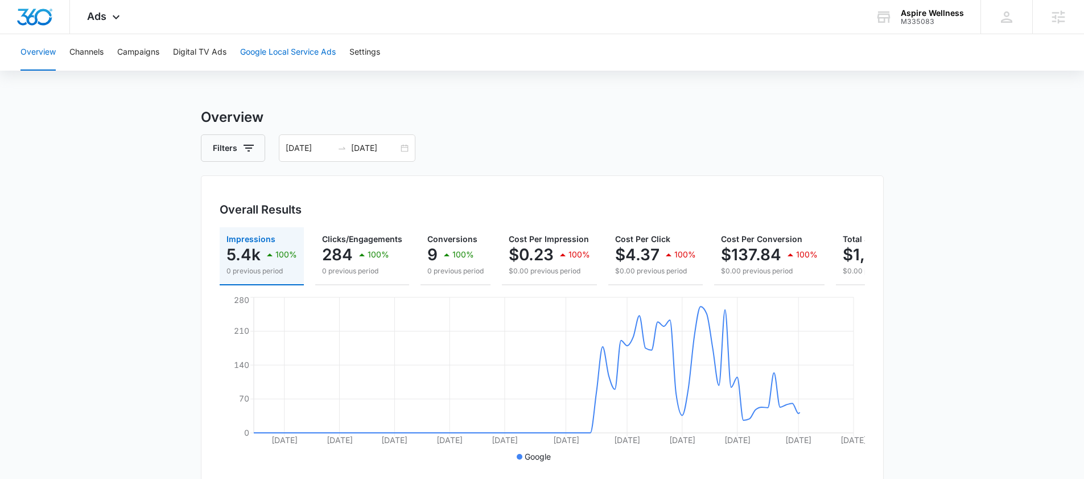
click at [285, 46] on button "Google Local Service Ads" at bounding box center [288, 52] width 96 height 36
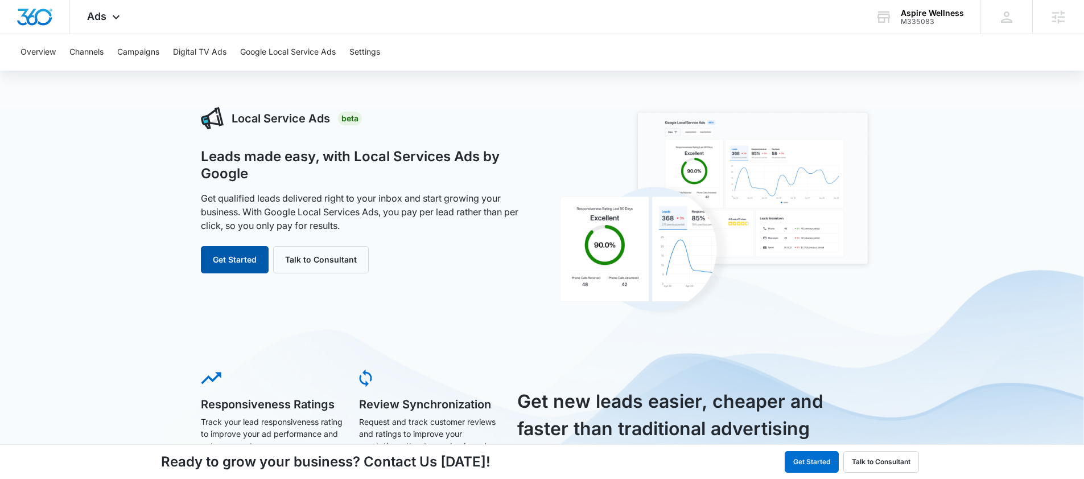
click at [209, 265] on button "Get Started" at bounding box center [235, 259] width 68 height 27
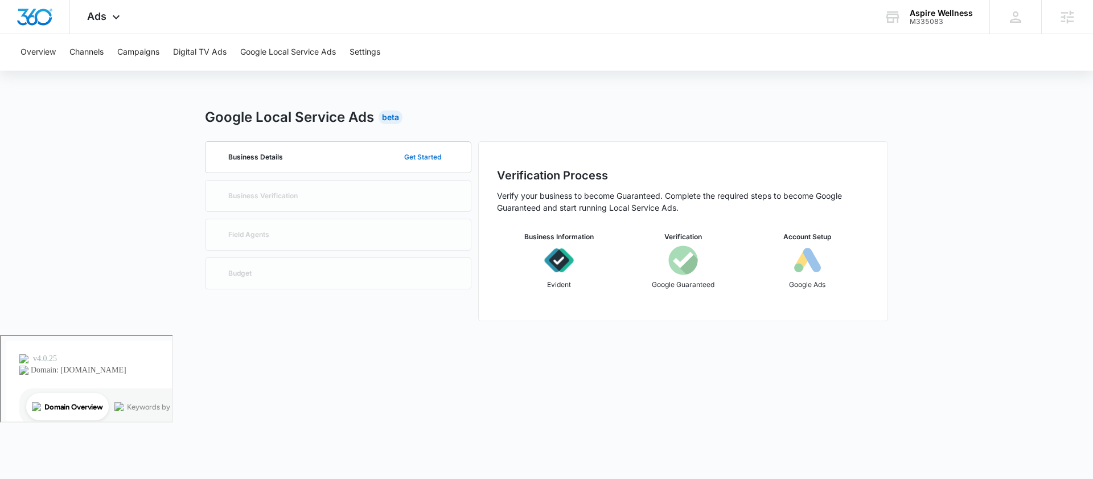
click at [405, 162] on button "Get Started" at bounding box center [423, 156] width 60 height 27
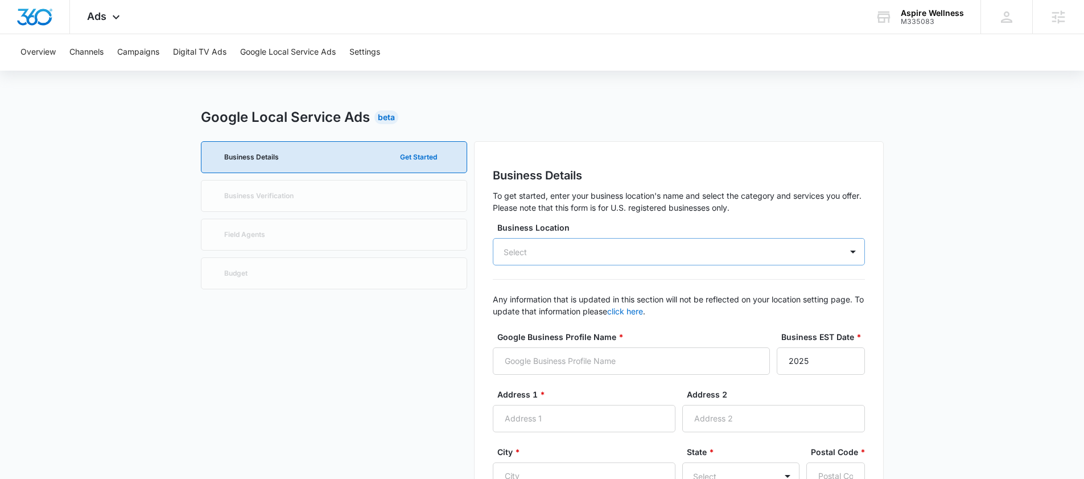
click at [541, 245] on div "Select" at bounding box center [679, 251] width 372 height 27
click at [541, 293] on p "Aspire Wellness Royersford" at bounding box center [678, 293] width 343 height 14
type input "Aspire Wellness Royersford"
type input "358 Main St"
type input "Royersford"
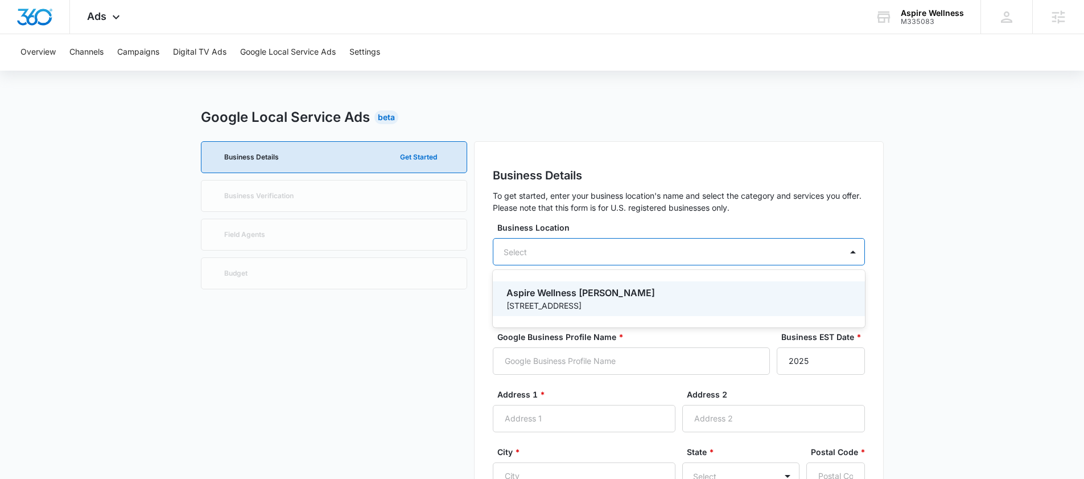
type input "19468"
type input "6103898900"
type input "https://aspirewellness-pa.com/"
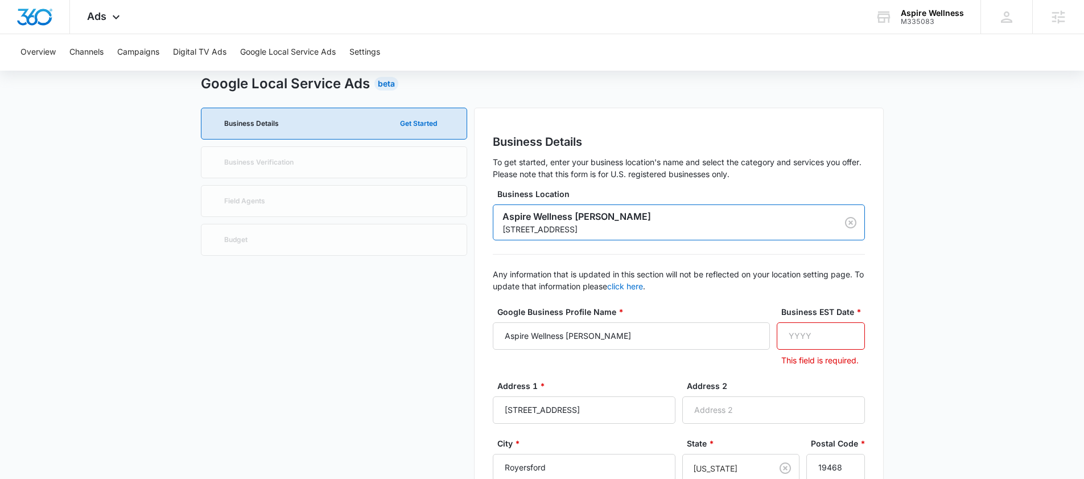
scroll to position [47, 0]
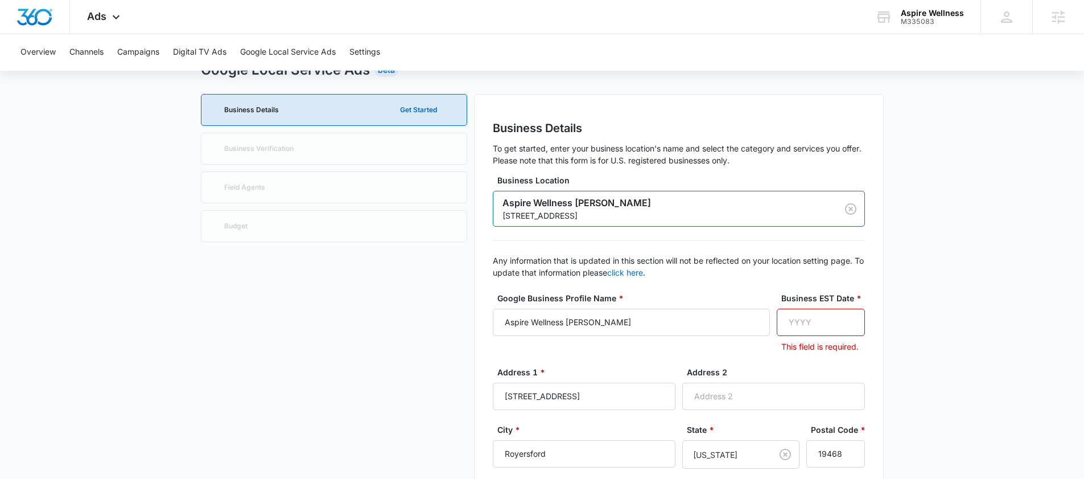
click at [808, 312] on input "Business EST Date *" at bounding box center [821, 321] width 88 height 27
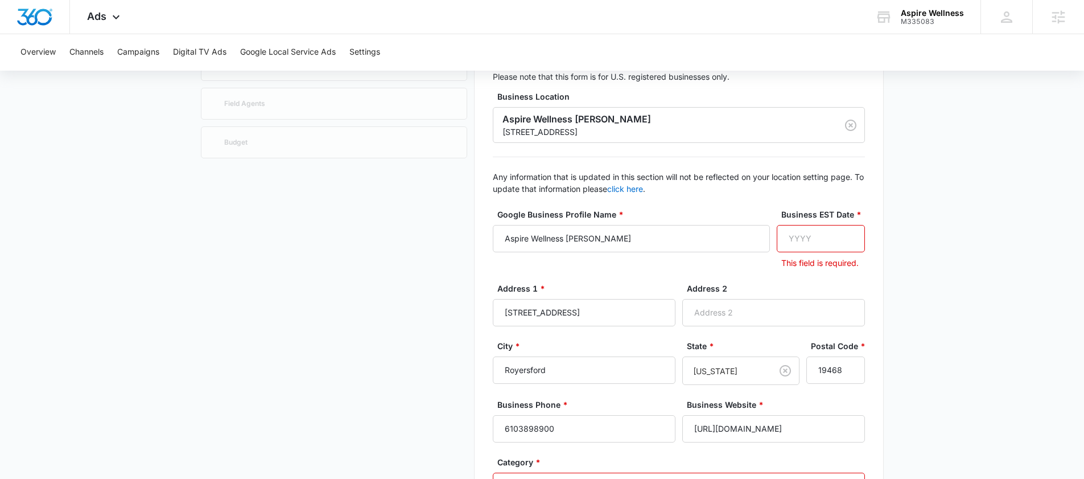
scroll to position [135, 0]
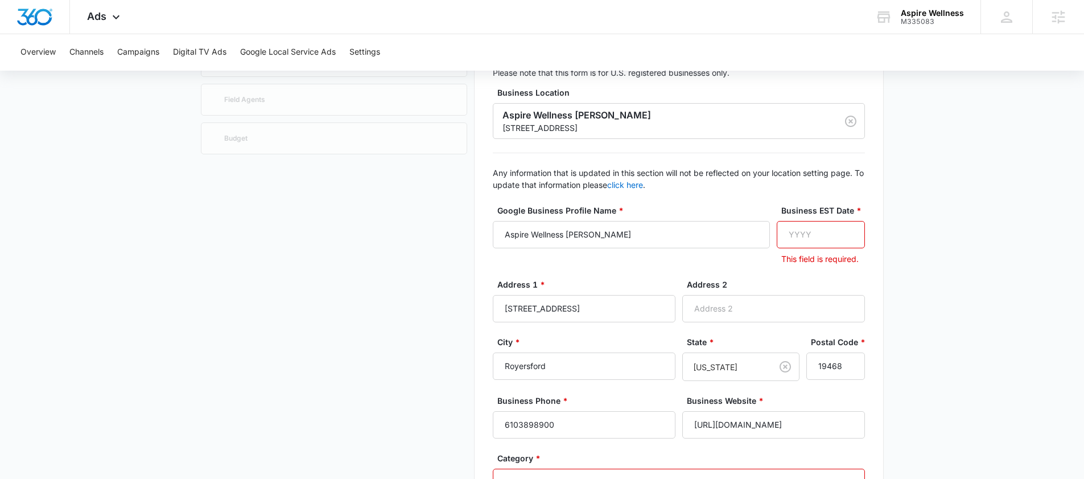
click at [803, 238] on input "Business EST Date *" at bounding box center [821, 234] width 88 height 27
click at [800, 238] on input "Business EST Date *" at bounding box center [821, 234] width 88 height 27
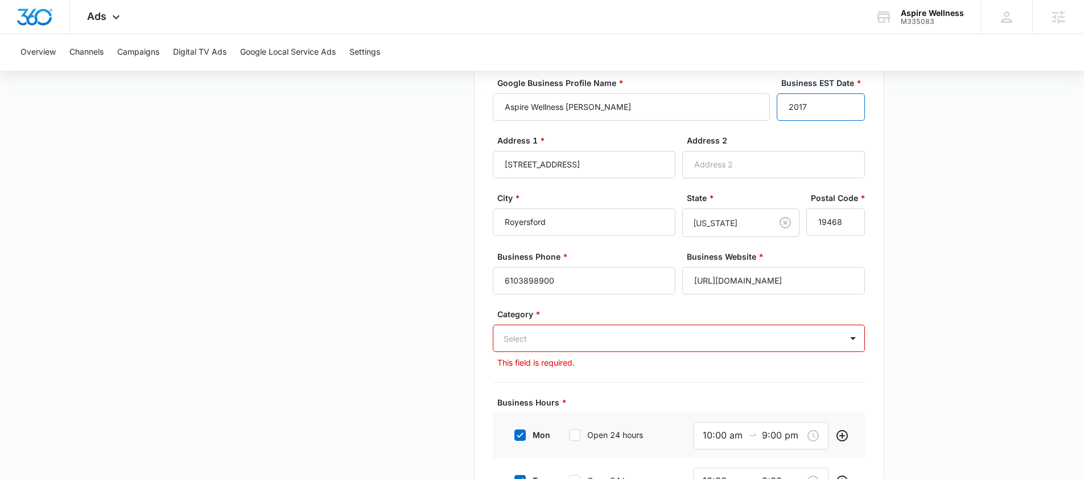
type input "2017"
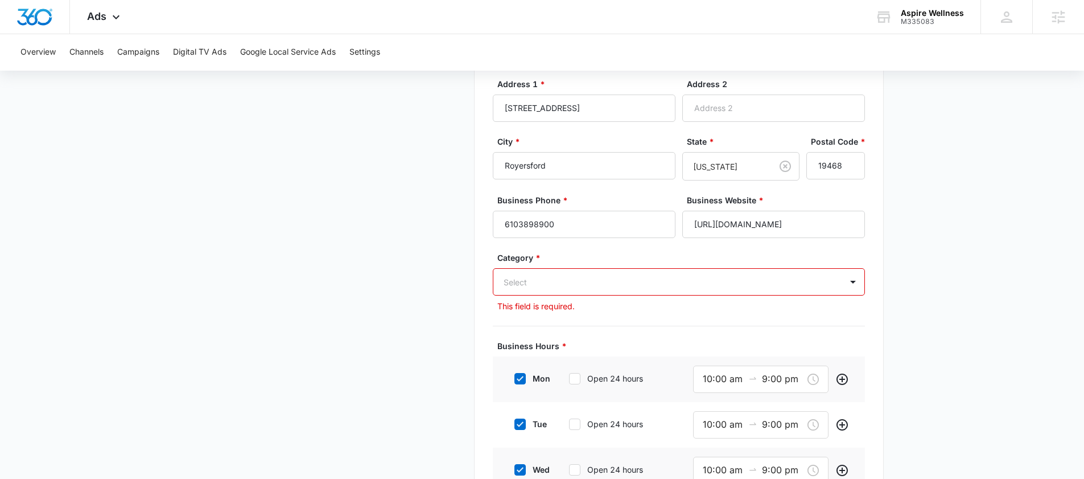
click at [677, 295] on div "Select" at bounding box center [679, 281] width 372 height 27
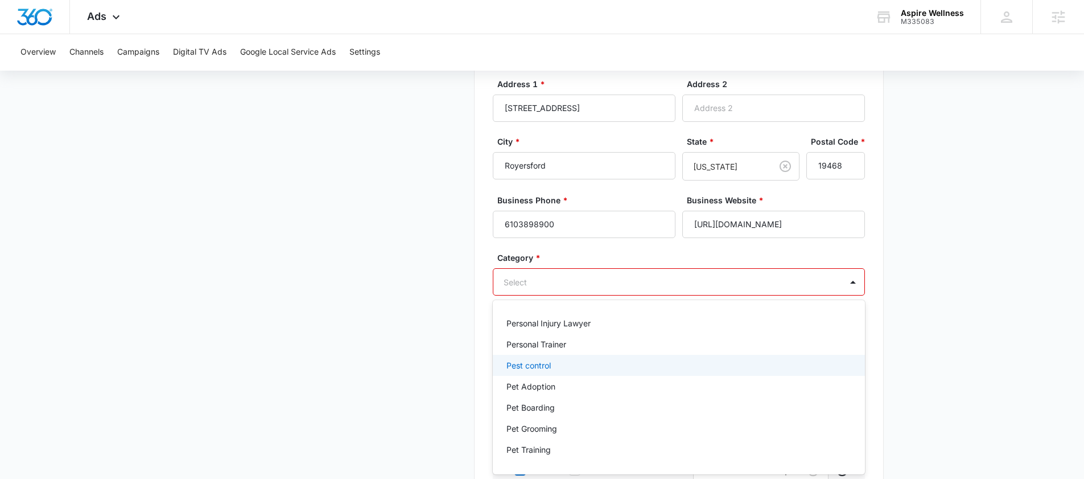
scroll to position [1012, 0]
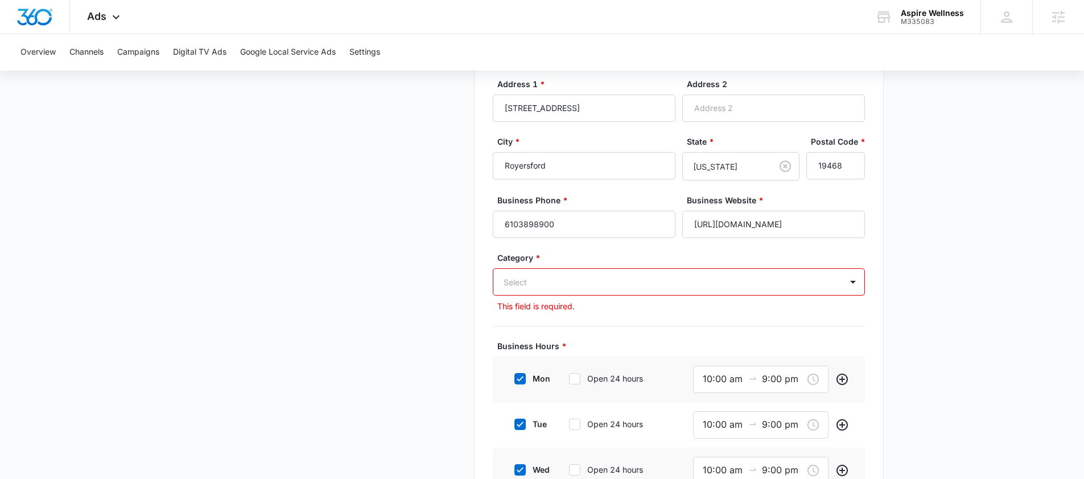
click at [427, 383] on div "Business Details Get Started Business Verification Field Agents Budget" at bounding box center [334, 263] width 266 height 883
